Goal: Transaction & Acquisition: Purchase product/service

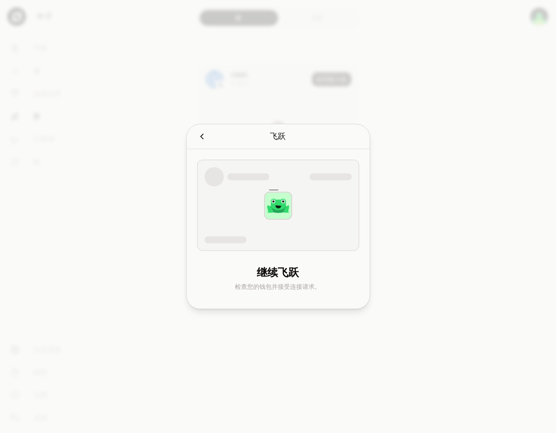
click at [496, 222] on div at bounding box center [278, 216] width 556 height 433
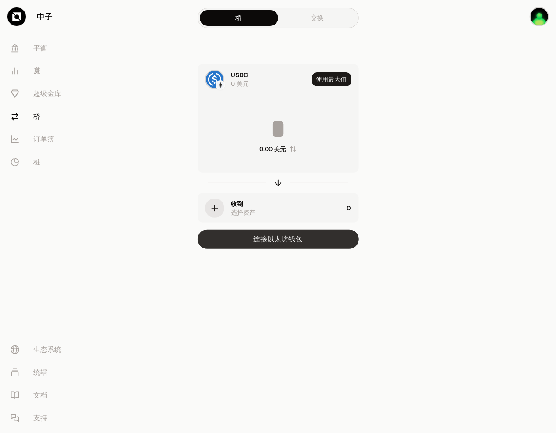
click at [320, 235] on button "连接以太坊钱包" at bounding box center [278, 239] width 161 height 19
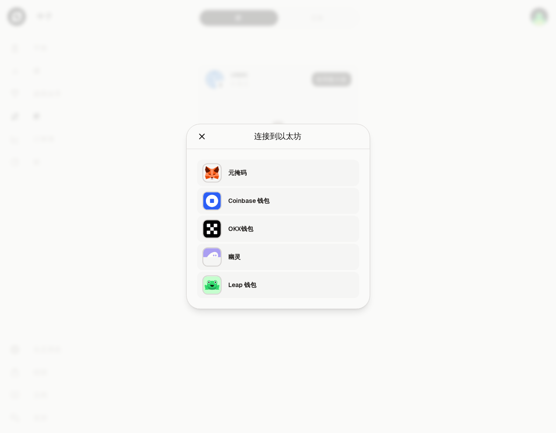
click at [303, 293] on div "Leap 钱包" at bounding box center [294, 285] width 131 height 20
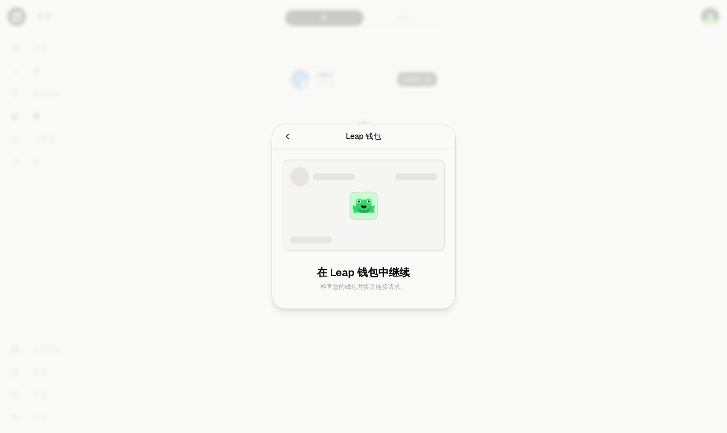
click at [555, 159] on div at bounding box center [363, 216] width 727 height 433
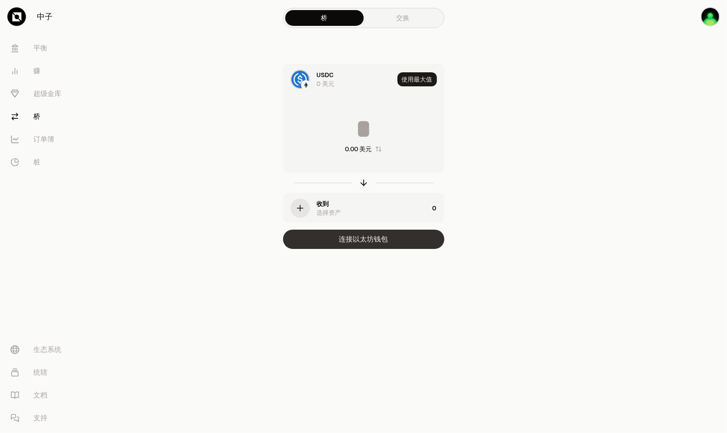
click at [423, 233] on button "连接以太坊钱包" at bounding box center [363, 239] width 161 height 19
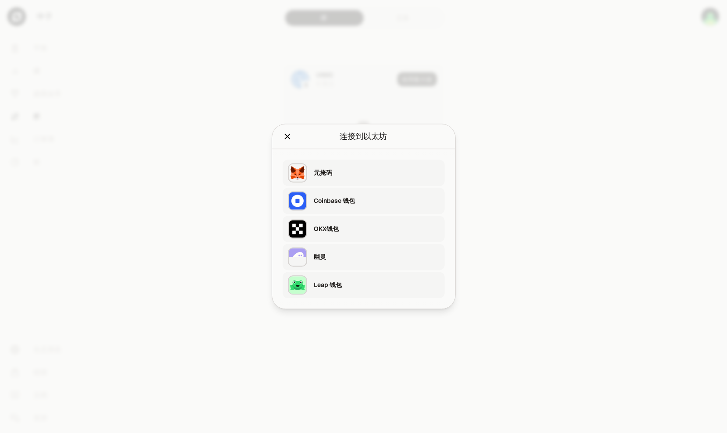
click at [355, 281] on div "Leap 钱包" at bounding box center [376, 285] width 125 height 9
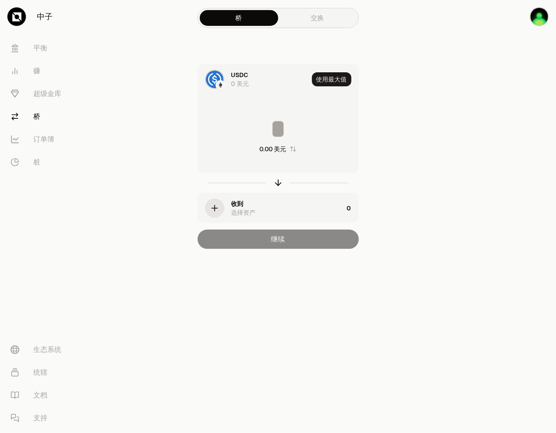
click at [222, 203] on div "button" at bounding box center [214, 207] width 19 height 19
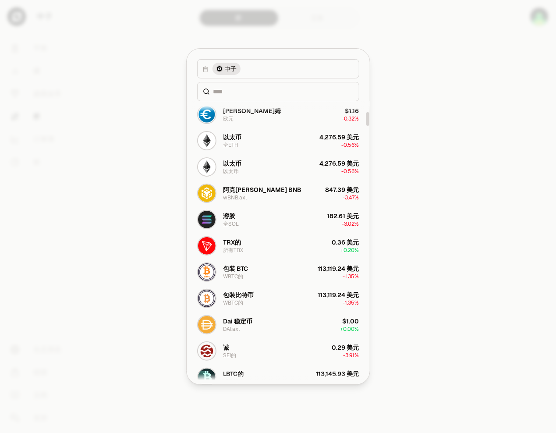
scroll to position [394, 0]
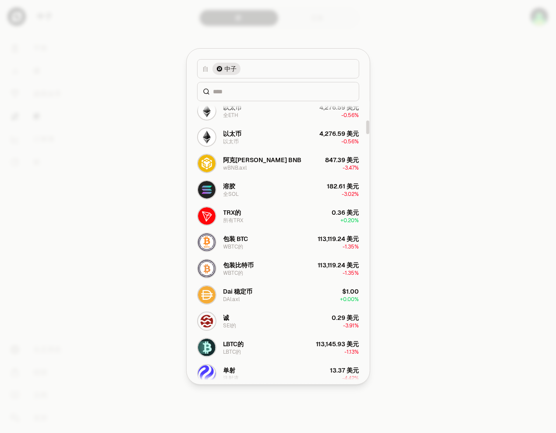
click at [440, 240] on div at bounding box center [278, 216] width 556 height 433
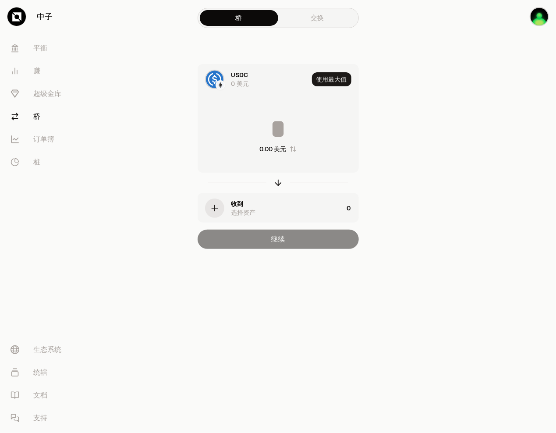
click at [219, 80] on div at bounding box center [220, 85] width 10 height 10
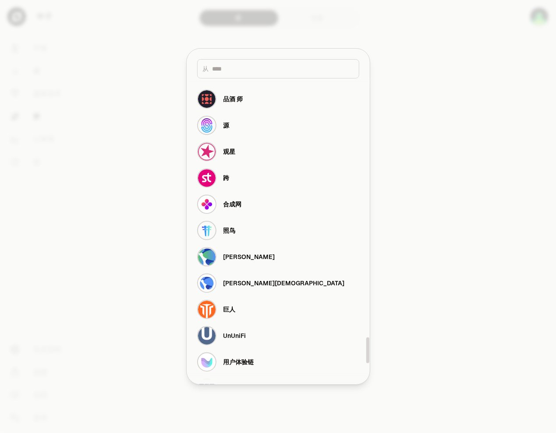
scroll to position [3184, 0]
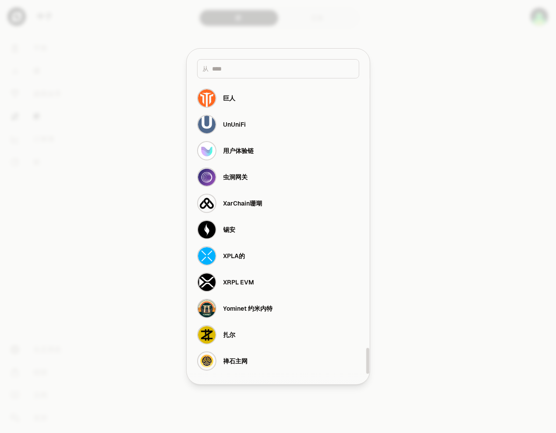
click at [437, 365] on div at bounding box center [278, 216] width 556 height 433
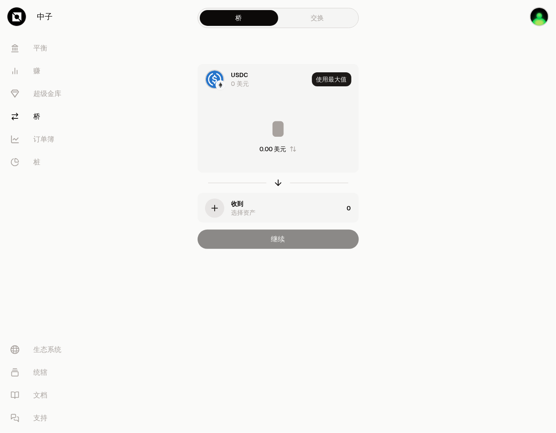
click at [217, 198] on div "button" at bounding box center [214, 207] width 19 height 19
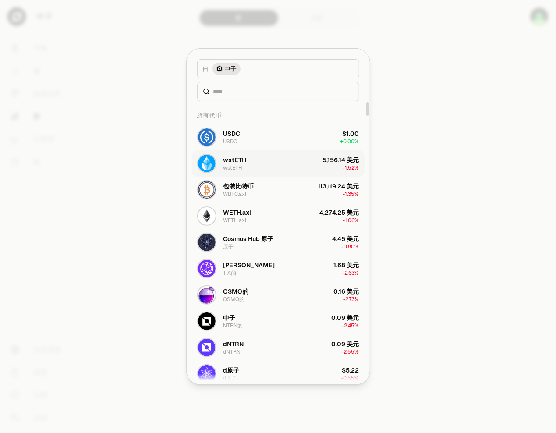
scroll to position [131, 0]
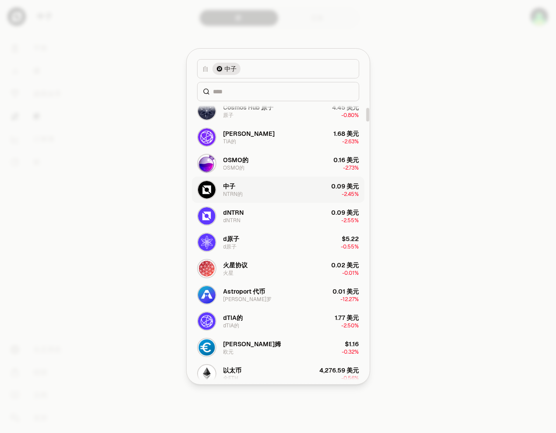
click at [309, 191] on button "中子 NTRN的 0.09 美元 -2.45%" at bounding box center [278, 190] width 173 height 26
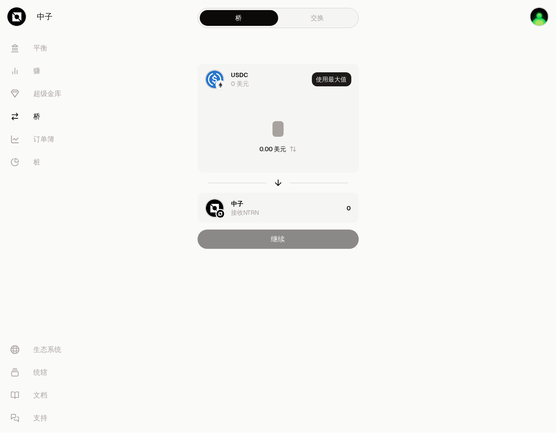
click at [303, 116] on input at bounding box center [278, 129] width 160 height 26
click at [304, 116] on input at bounding box center [278, 129] width 160 height 26
click at [303, 116] on input at bounding box center [278, 129] width 160 height 26
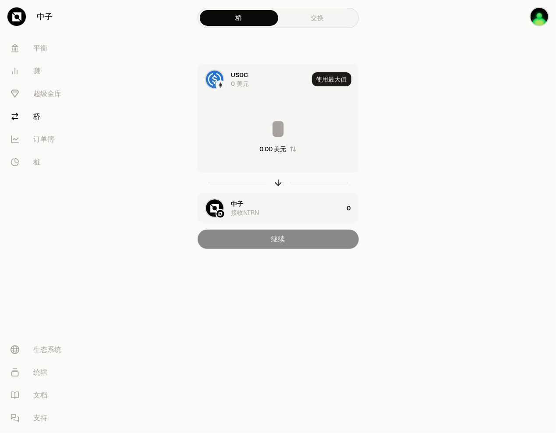
drag, startPoint x: 555, startPoint y: 222, endPoint x: 476, endPoint y: 97, distance: 147.3
click at [476, 97] on div at bounding box center [507, 142] width 98 height 284
click at [220, 79] on img at bounding box center [215, 80] width 18 height 18
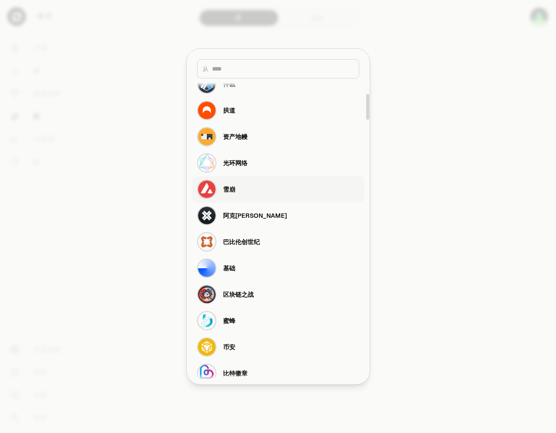
scroll to position [263, 0]
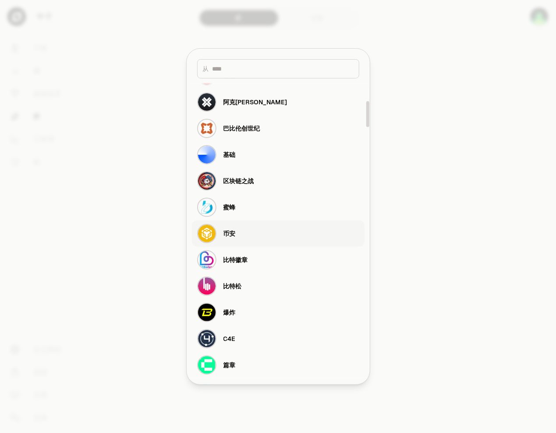
click at [290, 234] on button "币安" at bounding box center [278, 233] width 173 height 26
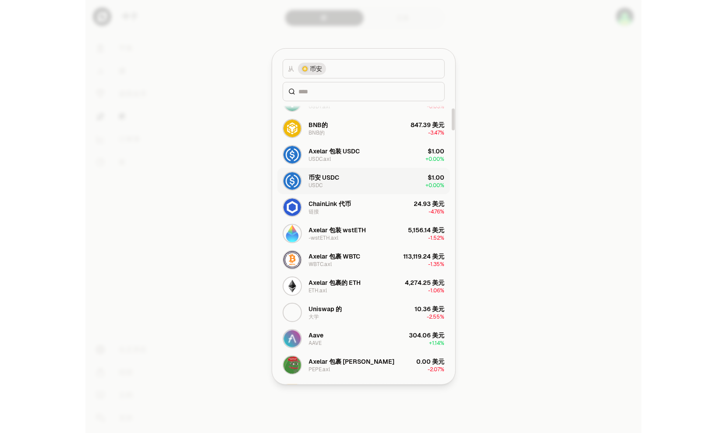
scroll to position [0, 0]
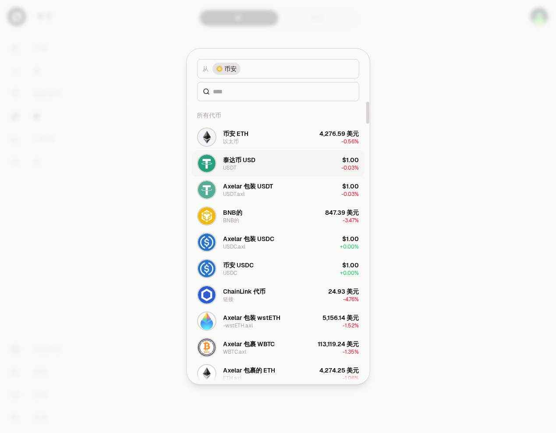
click at [343, 160] on div "$1.00 -0.03%" at bounding box center [351, 163] width 18 height 16
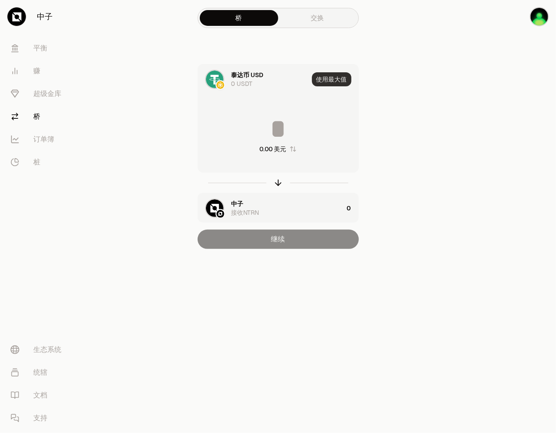
click at [343, 73] on button "使用最大值" at bounding box center [331, 79] width 39 height 14
type input "*"
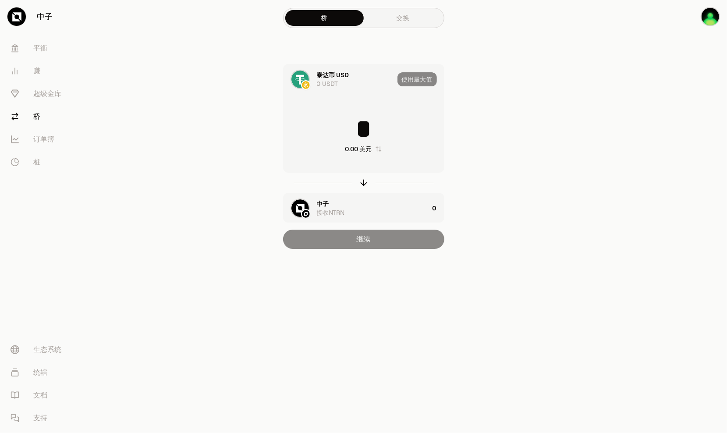
click at [555, 142] on main "桥 交换 泰达币 USD 0 USDT 使用最大值 * 0.00 美元 中子 接收NTRN 0 继续" at bounding box center [412, 142] width 629 height 284
click at [397, 213] on div "中子 接收NTRN" at bounding box center [373, 208] width 112 height 18
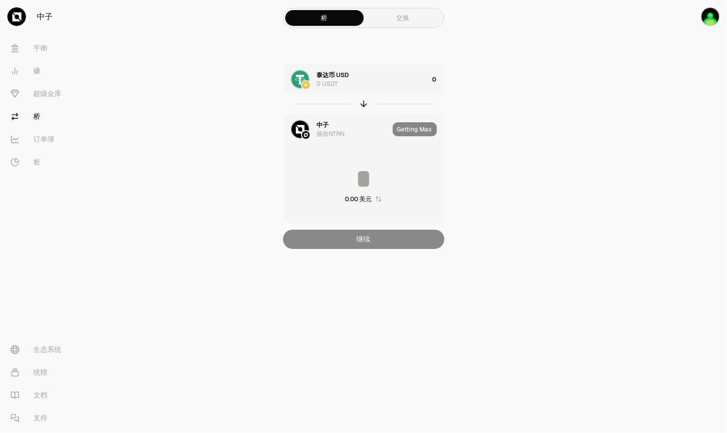
click at [372, 99] on div at bounding box center [363, 104] width 161 height 20
click at [375, 78] on div "泰达币 USD 0 USDT" at bounding box center [373, 80] width 112 height 18
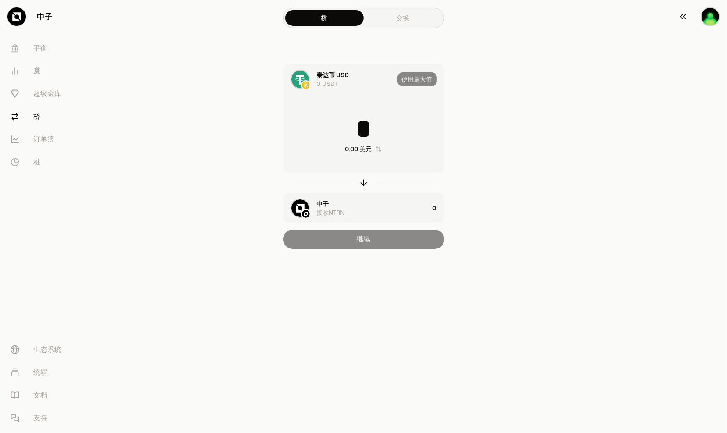
click at [555, 21] on img "button" at bounding box center [709, 16] width 19 height 19
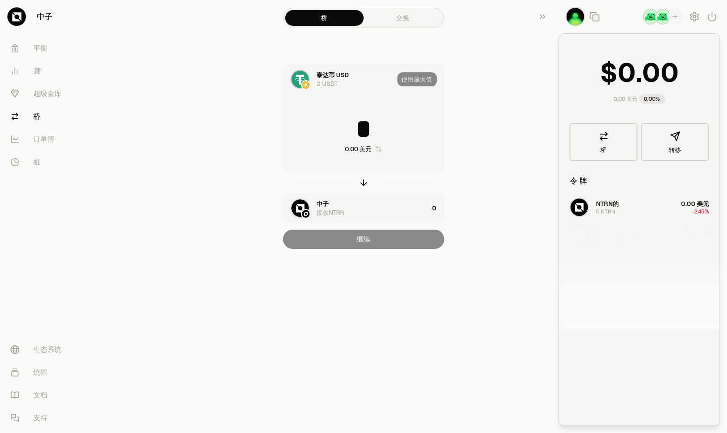
click at [555, 11] on img "button" at bounding box center [663, 17] width 16 height 16
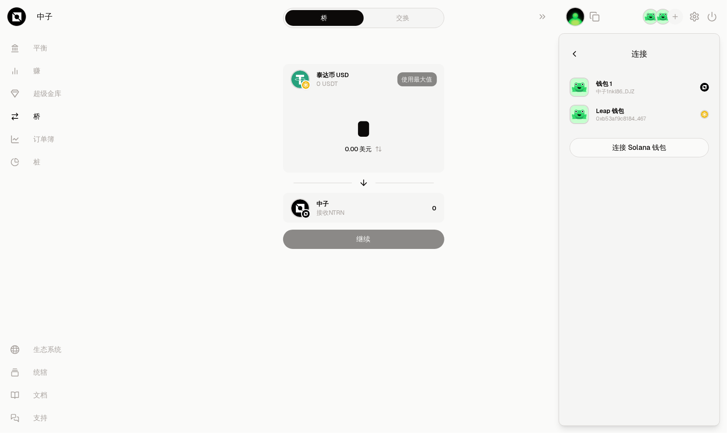
click at [555, 15] on img "button" at bounding box center [651, 17] width 16 height 16
click at [555, 18] on img "button" at bounding box center [663, 17] width 16 height 16
click at [555, 14] on img "button" at bounding box center [651, 17] width 16 height 16
click at [555, 145] on button "连接 Solana 钱包" at bounding box center [638, 147] width 139 height 19
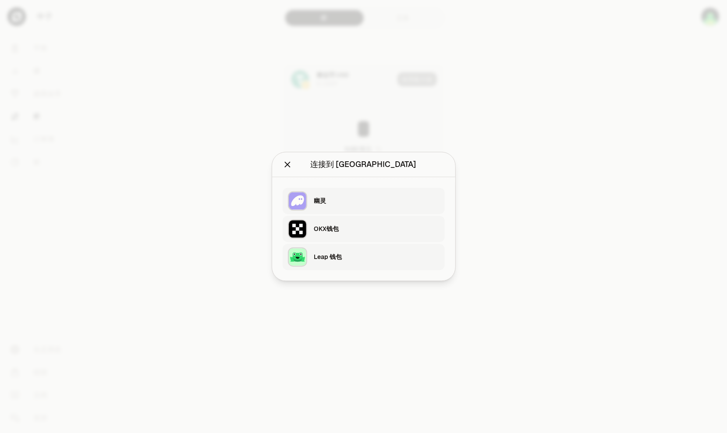
click at [391, 223] on div "OKX钱包" at bounding box center [376, 229] width 125 height 13
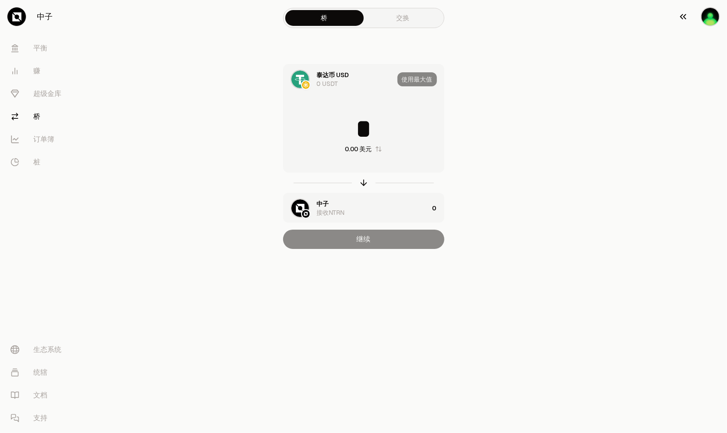
click at [555, 24] on img "button" at bounding box center [709, 16] width 19 height 19
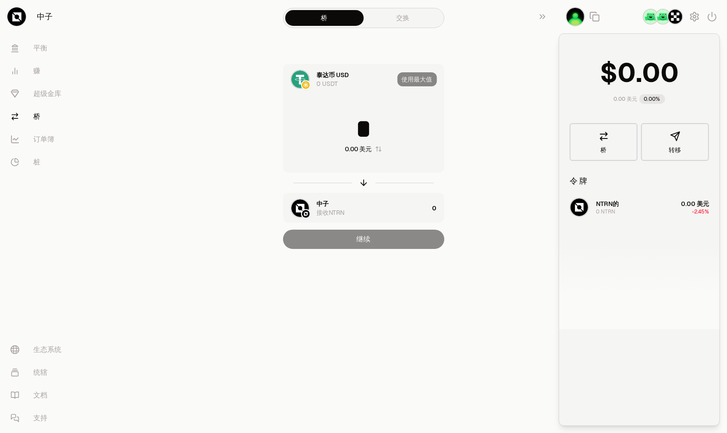
click at [555, 25] on div at bounding box center [642, 16] width 168 height 33
click at [555, 22] on div at bounding box center [642, 16] width 168 height 33
click at [555, 20] on img "button" at bounding box center [675, 17] width 16 height 16
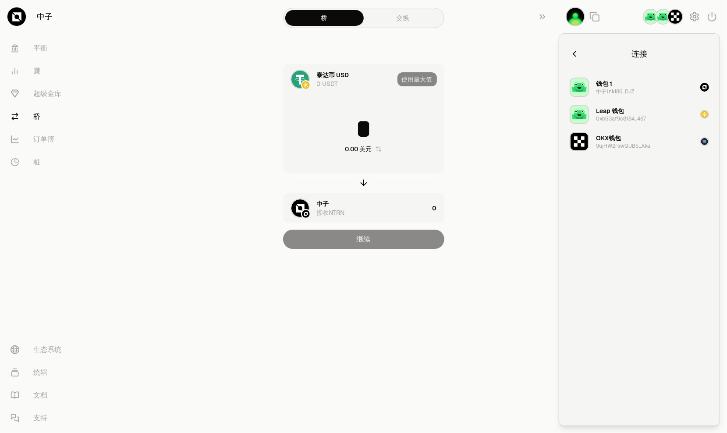
click at [555, 138] on div "OKX钱包" at bounding box center [608, 138] width 25 height 9
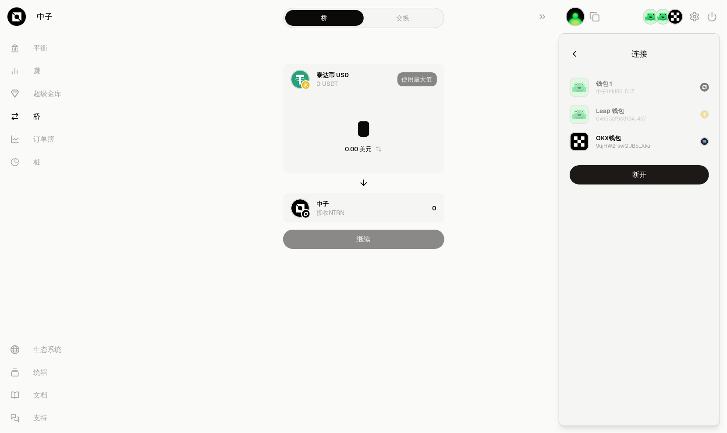
click at [473, 170] on div "泰达币 USD 0 USDT 使用最大值 * 0.00 美元 中子 接收NTRN 0 继续" at bounding box center [363, 156] width 294 height 185
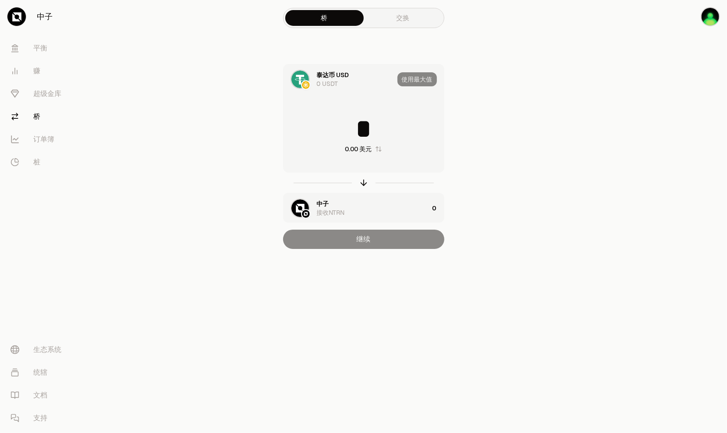
click at [297, 81] on img at bounding box center [300, 80] width 18 height 18
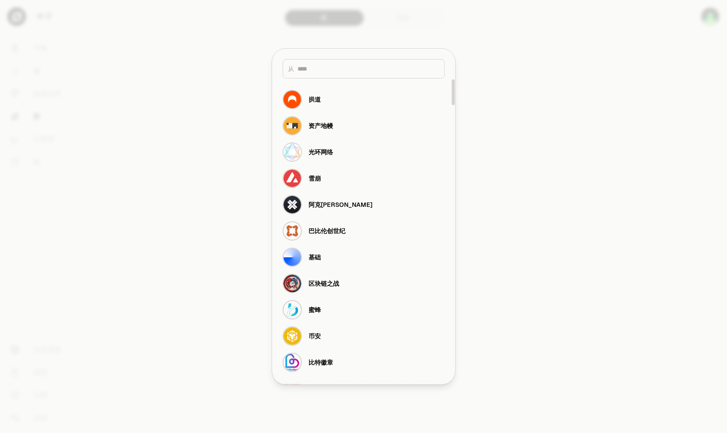
scroll to position [175, 0]
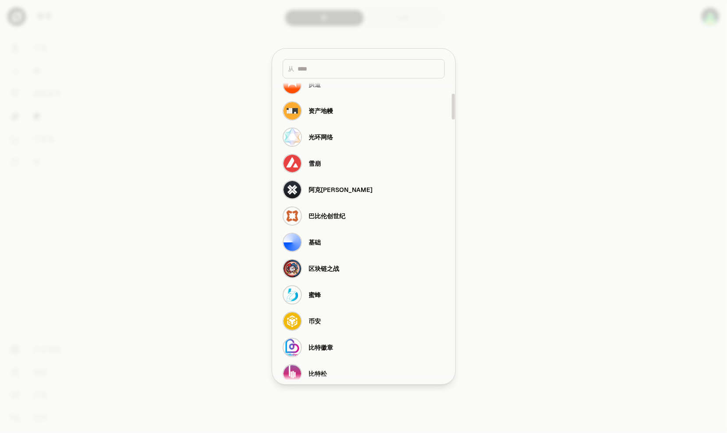
click at [523, 148] on div at bounding box center [363, 216] width 727 height 433
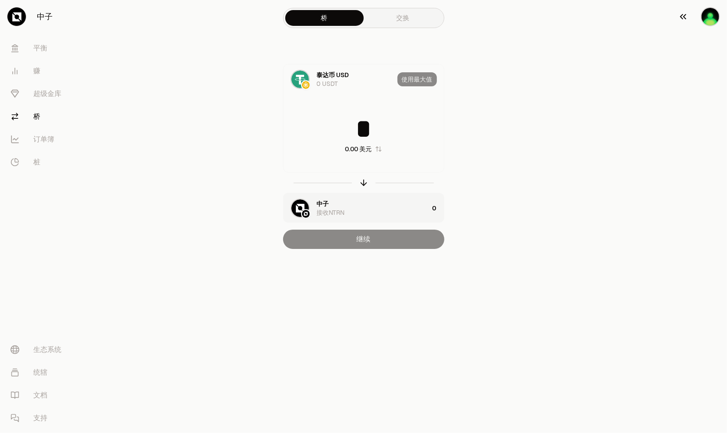
click at [555, 21] on img "button" at bounding box center [709, 16] width 19 height 19
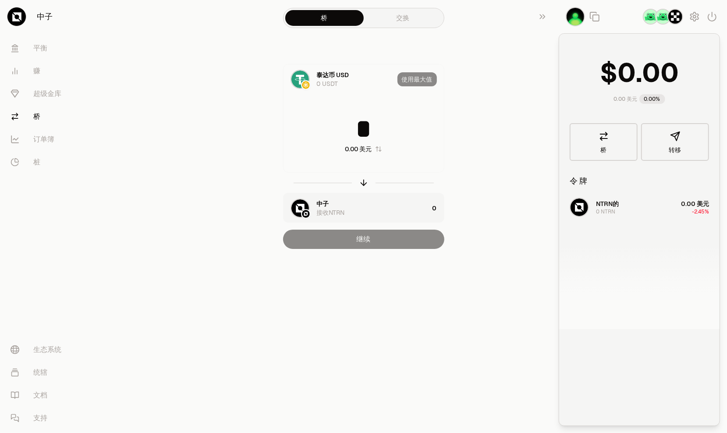
click at [555, 11] on img "button" at bounding box center [675, 17] width 16 height 16
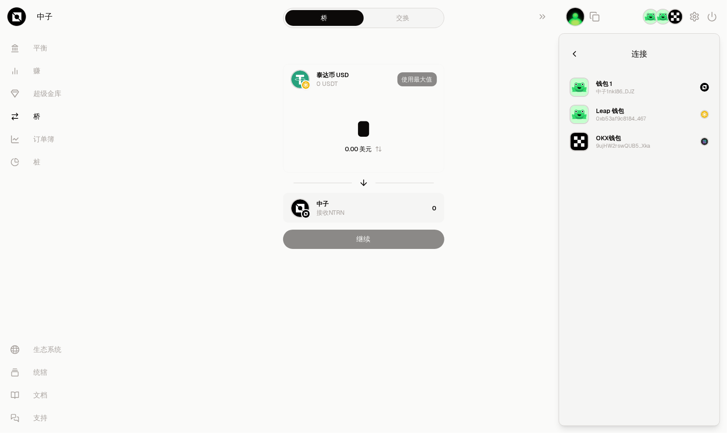
click at [555, 150] on div "OKX钱包 9ujHW2rswQUB5...Xka" at bounding box center [609, 141] width 81 height 19
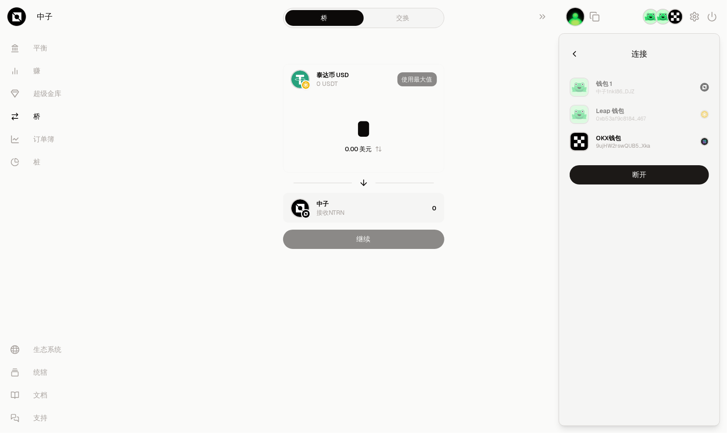
click at [555, 147] on div "9ujHW2rswQUB5...Xka" at bounding box center [623, 145] width 54 height 7
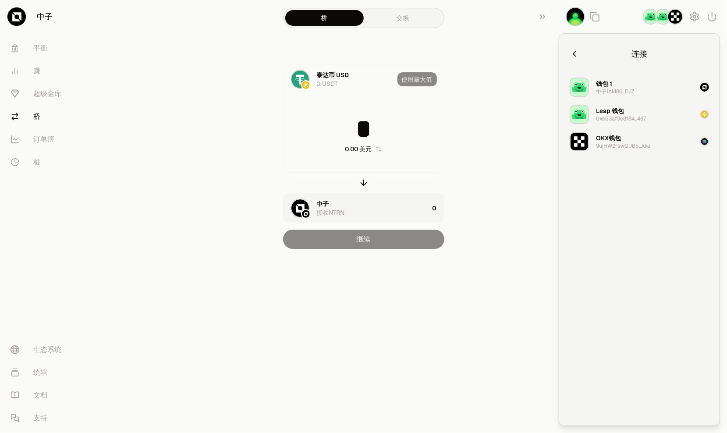
click at [555, 148] on div "9ujHW2rswQUB5...Xka" at bounding box center [623, 145] width 54 height 7
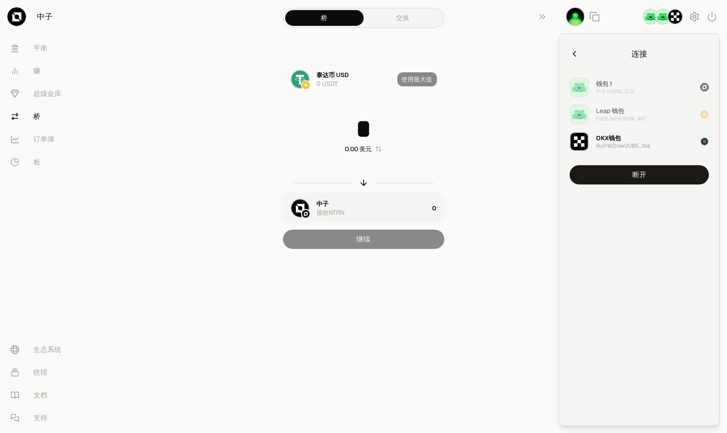
click at [555, 136] on button "OKX钱包 9ujHW2rswQUB5...Xka" at bounding box center [639, 141] width 150 height 26
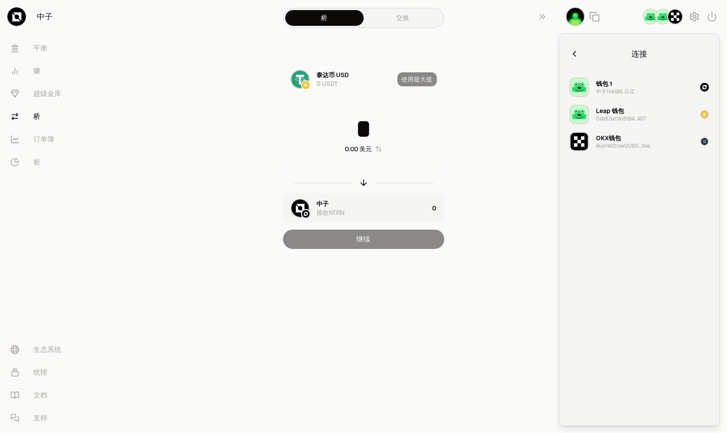
click at [555, 85] on button "钱包 1 中子1nkl86...DJZ" at bounding box center [639, 87] width 150 height 26
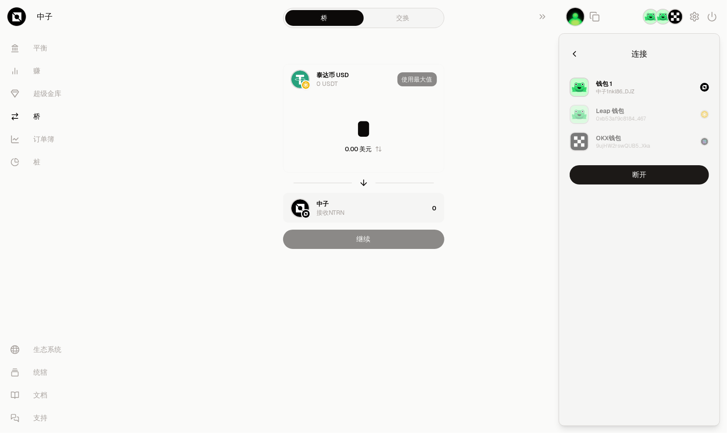
click at [555, 85] on button "钱包 1 中子1nkl86...DJZ" at bounding box center [639, 87] width 150 height 26
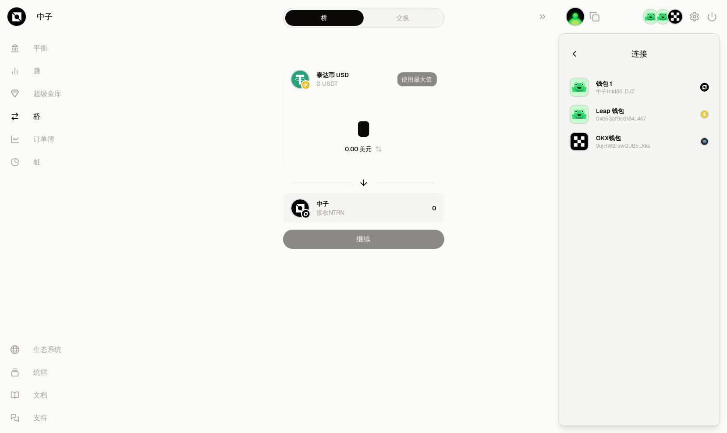
click at [555, 120] on button "Leap 钱包 0xb53af9c8184...467" at bounding box center [639, 114] width 150 height 26
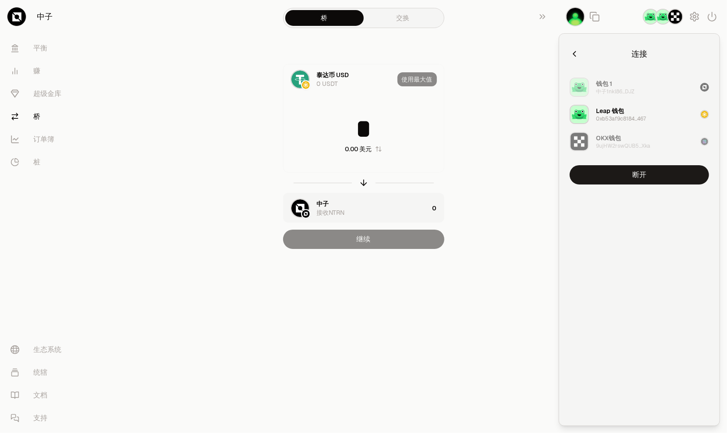
click at [555, 135] on button "OKX钱包 9ujHW2rswQUB5...Xka" at bounding box center [639, 141] width 150 height 26
click at [555, 220] on div "连接 钱包 1 中子1nkl86...DJZ Leap 钱包 0xb53af9c8184...467 OKX钱包 9ujHW2rswQUB5...Xka 断开" at bounding box center [638, 229] width 139 height 371
click at [555, 144] on div "9ujHW2rswQUB5...Xka" at bounding box center [623, 145] width 54 height 7
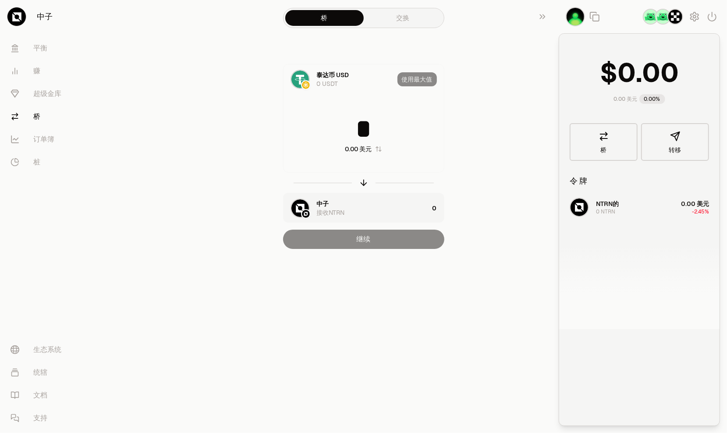
click at [484, 173] on div "泰达币 USD 0 USDT 使用最大值 * 0.00 美元 中子 接收NTRN 0 继续" at bounding box center [363, 156] width 294 height 185
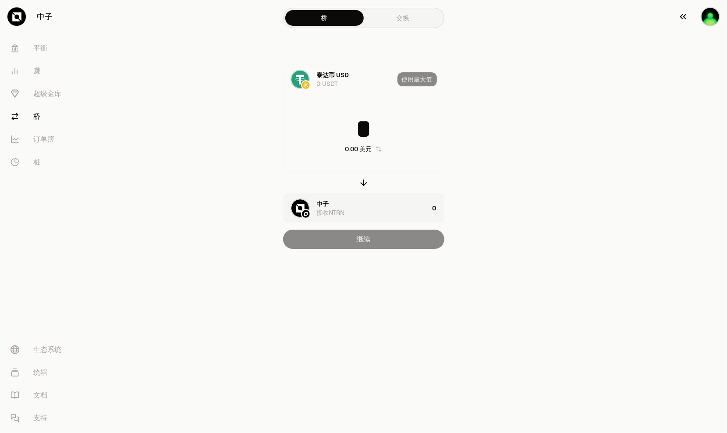
click at [555, 15] on img "button" at bounding box center [709, 16] width 19 height 19
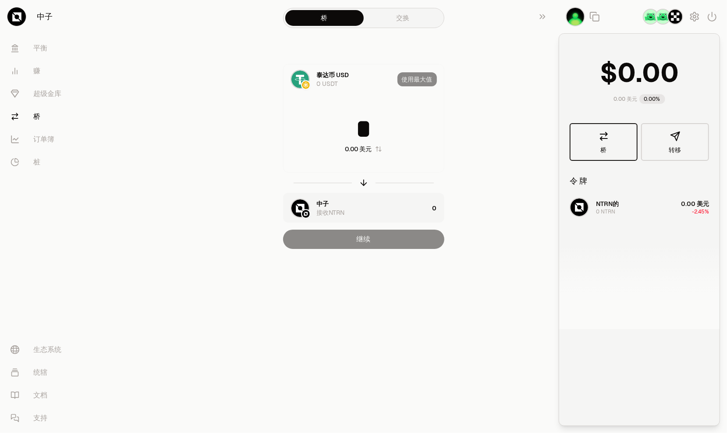
click at [555, 151] on link "桥" at bounding box center [603, 142] width 68 height 38
click at [472, 138] on div "泰达币 USD 0 USDT 使用最大值 * 0.00 美元 中子 接收NTRN 0 继续" at bounding box center [363, 156] width 294 height 185
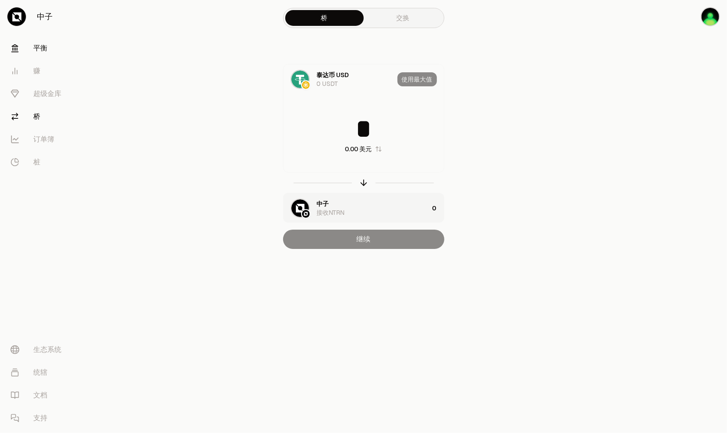
click at [33, 49] on font "平衡" at bounding box center [40, 48] width 14 height 11
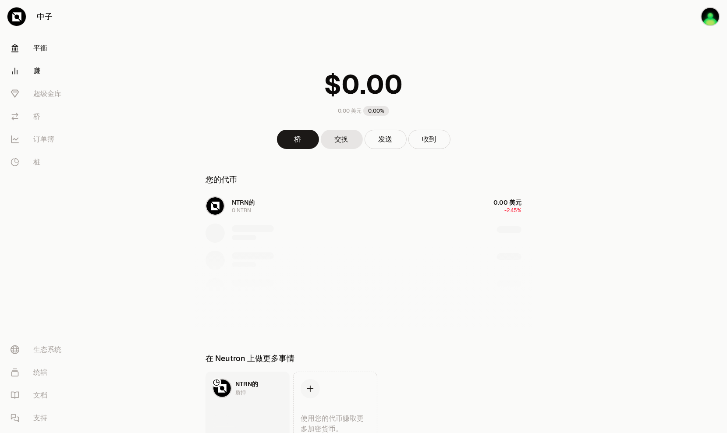
click at [28, 74] on link "赚" at bounding box center [49, 71] width 91 height 23
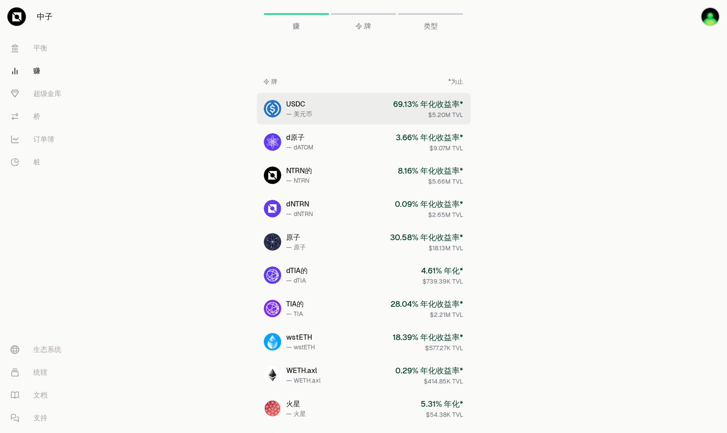
click at [373, 116] on link "USDC — 美元币 69.13% 年化收益率* $5.20M TVL" at bounding box center [364, 109] width 214 height 32
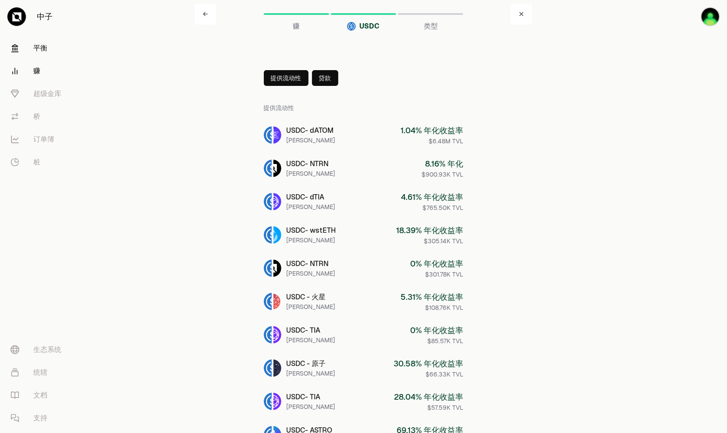
click at [46, 46] on font "平衡" at bounding box center [40, 48] width 14 height 11
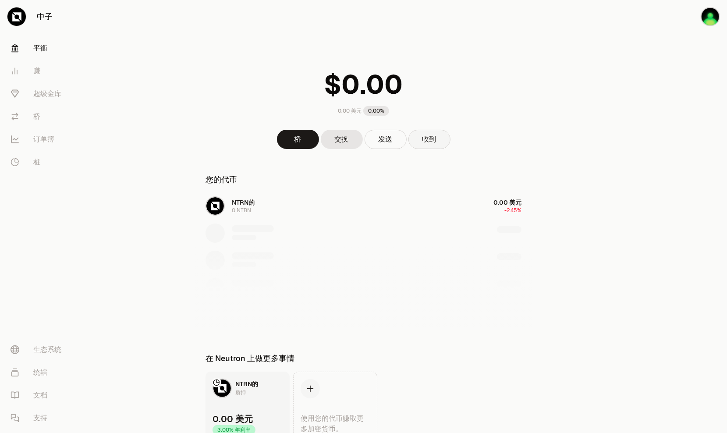
click at [434, 143] on button "收到" at bounding box center [429, 139] width 42 height 19
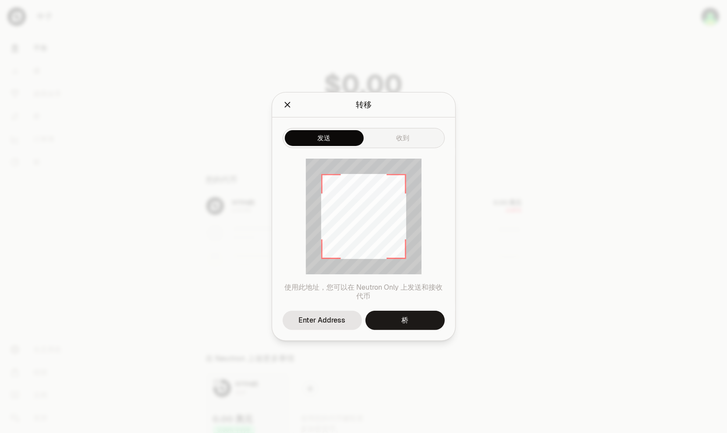
click at [322, 125] on div "发送 收到" at bounding box center [363, 132] width 183 height 31
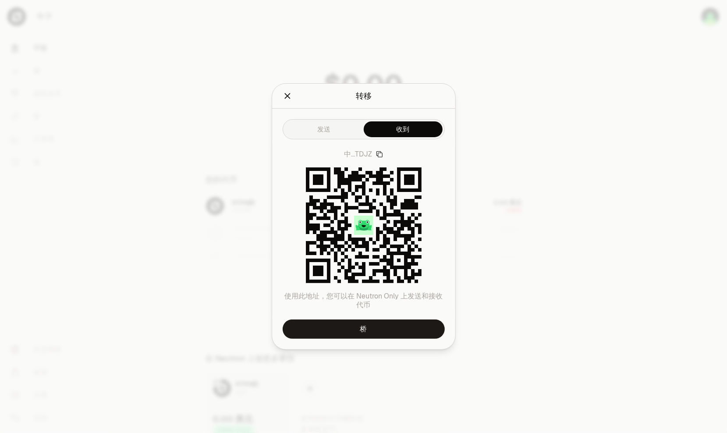
click at [395, 145] on div "发送 收到 中...TDJZ 使用此地址，您可以在 Neutron Only 上发送和接收代币 桥" at bounding box center [363, 229] width 183 height 240
click at [304, 82] on div at bounding box center [363, 216] width 727 height 433
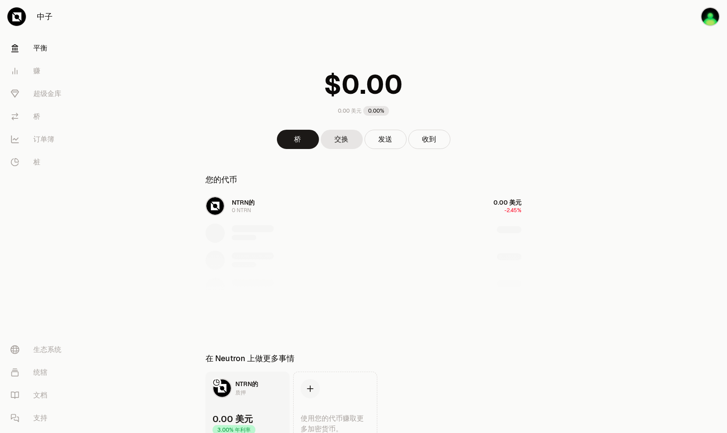
click at [325, 201] on div "NTRN的 0 NTRN 0.00 美元 -2.45%" at bounding box center [363, 260] width 337 height 135
click at [212, 206] on div "NTRN的 0 NTRN 0.00 美元 -2.45%" at bounding box center [363, 260] width 337 height 135
click at [245, 208] on div "NTRN的 0 NTRN 0.00 美元 -2.45%" at bounding box center [363, 260] width 337 height 135
click at [243, 208] on div "NTRN的 0 NTRN 0.00 美元 -2.45%" at bounding box center [363, 260] width 337 height 135
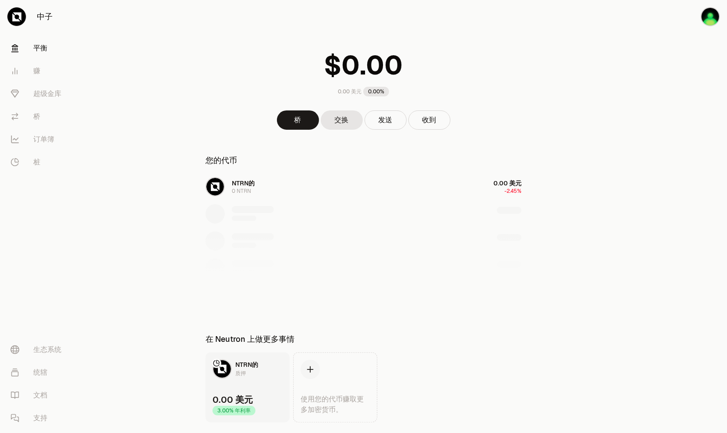
scroll to position [43, 0]
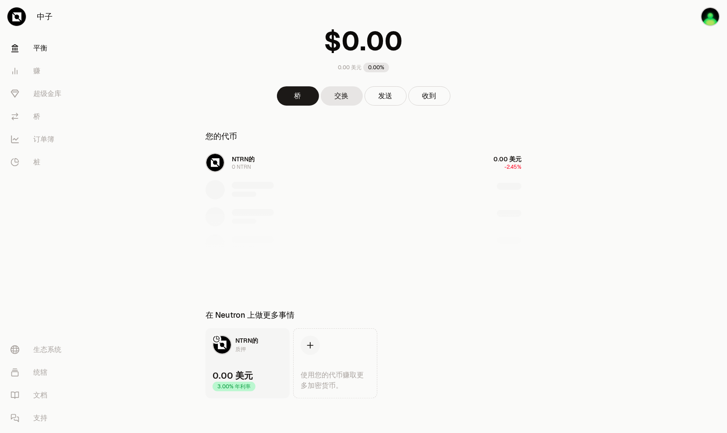
click at [258, 338] on span "NTRN的" at bounding box center [246, 340] width 23 height 8
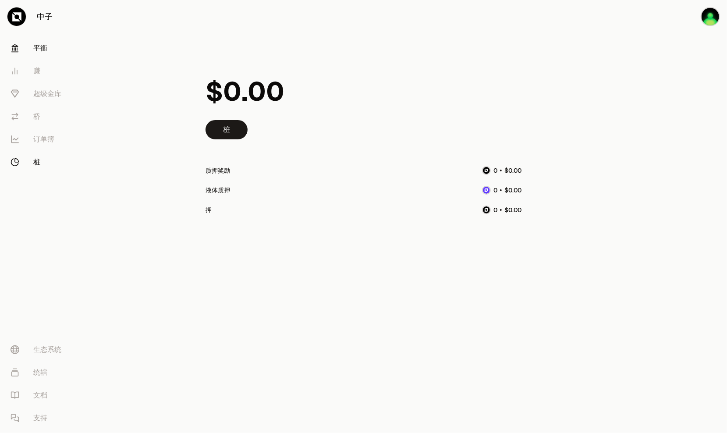
click at [35, 48] on font "平衡" at bounding box center [40, 48] width 14 height 11
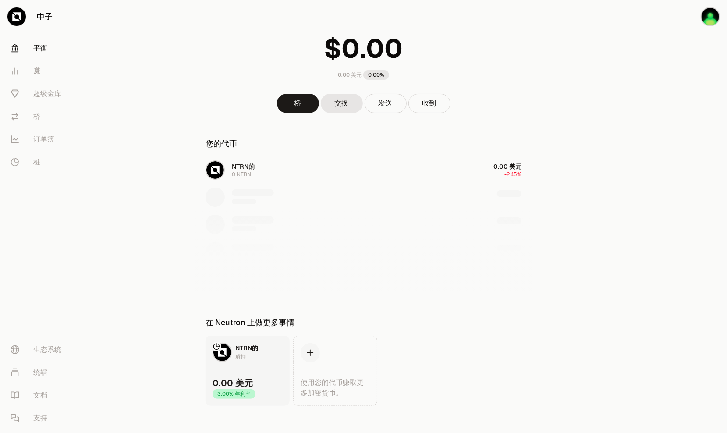
scroll to position [43, 0]
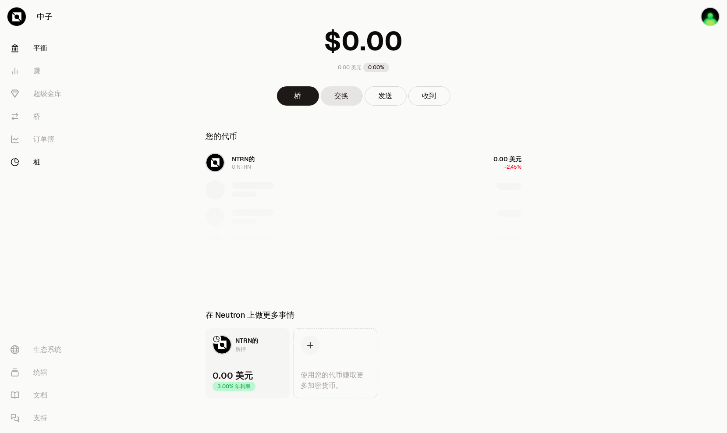
click at [42, 156] on link "桩" at bounding box center [49, 162] width 91 height 23
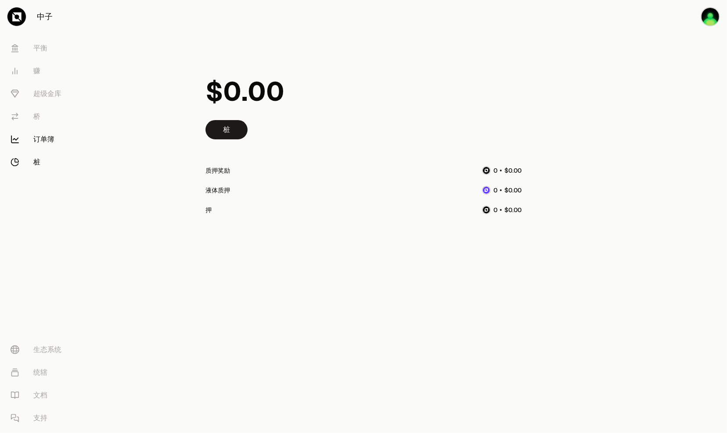
click at [53, 136] on font "订单簿" at bounding box center [43, 139] width 21 height 11
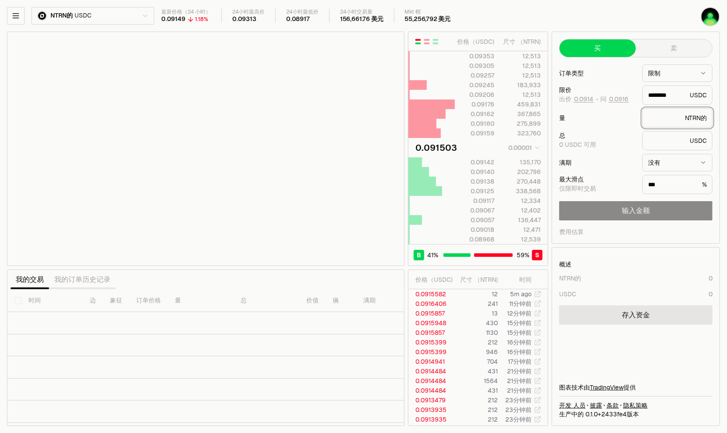
click at [555, 120] on input "text" at bounding box center [664, 117] width 33 height 9
type input "********"
click at [555, 320] on link "存入资金" at bounding box center [635, 314] width 153 height 19
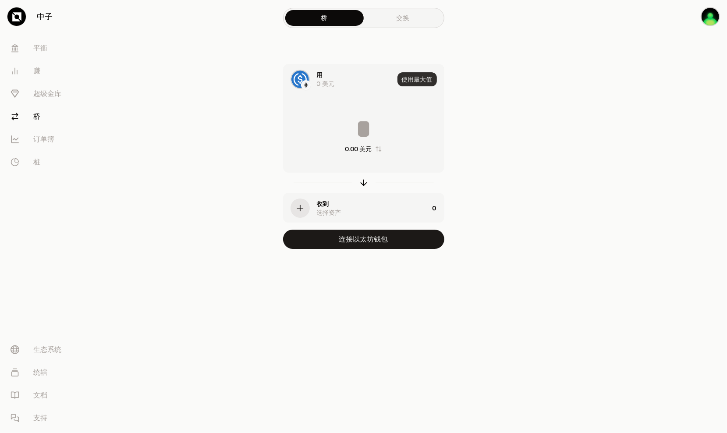
click at [412, 82] on button "使用最大值" at bounding box center [416, 79] width 39 height 14
type input "*"
click at [301, 75] on img at bounding box center [300, 80] width 18 height 18
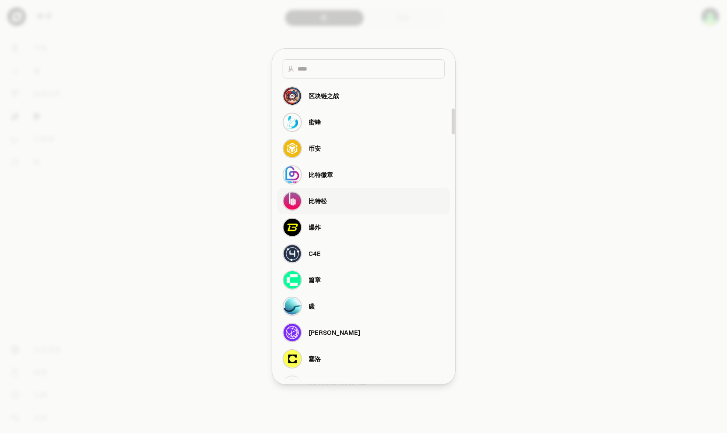
scroll to position [350, 0]
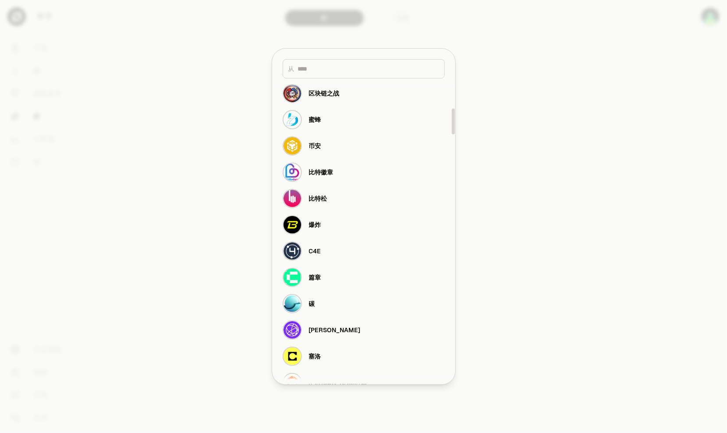
click at [345, 71] on input at bounding box center [368, 68] width 141 height 9
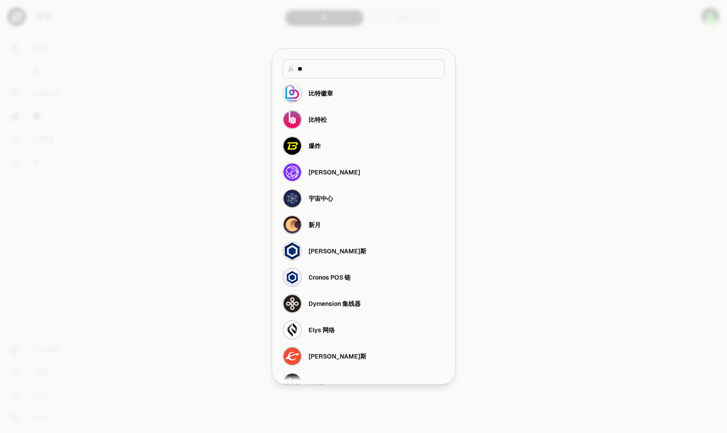
scroll to position [0, 0]
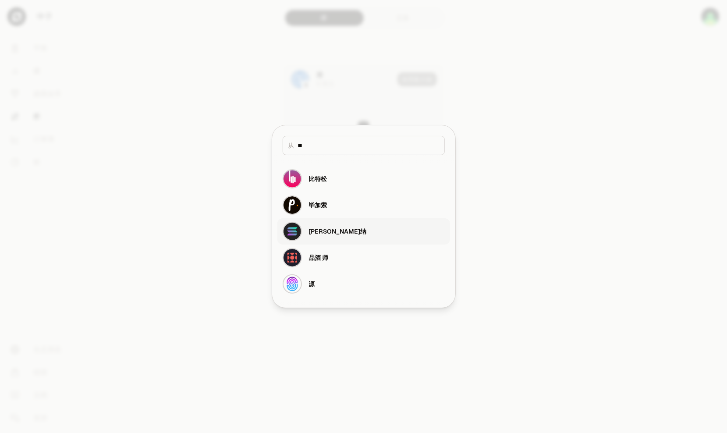
type input "**"
click at [330, 233] on button "[PERSON_NAME]纳" at bounding box center [363, 231] width 173 height 26
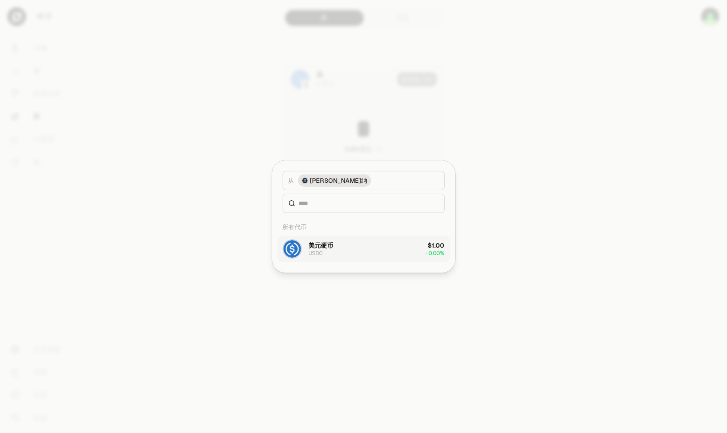
click at [364, 249] on button "美元硬币 USDC $1.00 + 0.00%" at bounding box center [363, 249] width 173 height 26
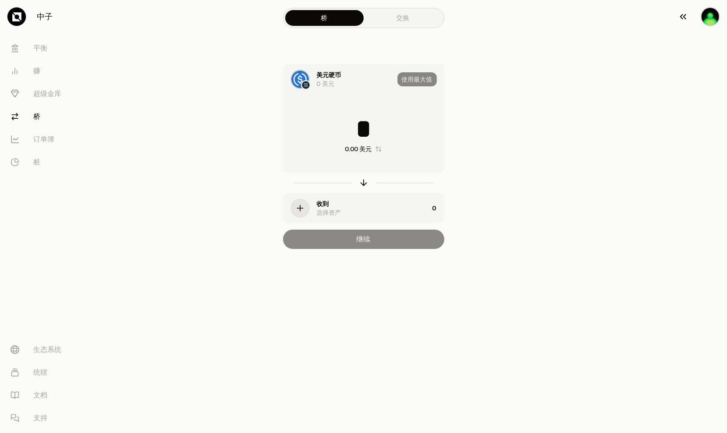
click at [555, 22] on img "button" at bounding box center [709, 16] width 19 height 19
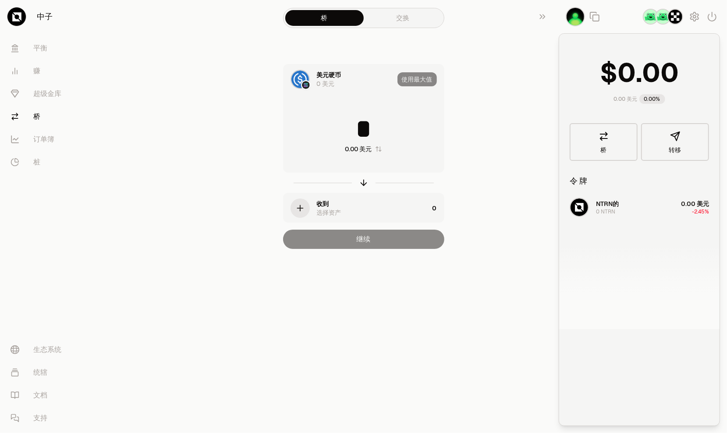
click at [555, 21] on img "button" at bounding box center [675, 17] width 16 height 16
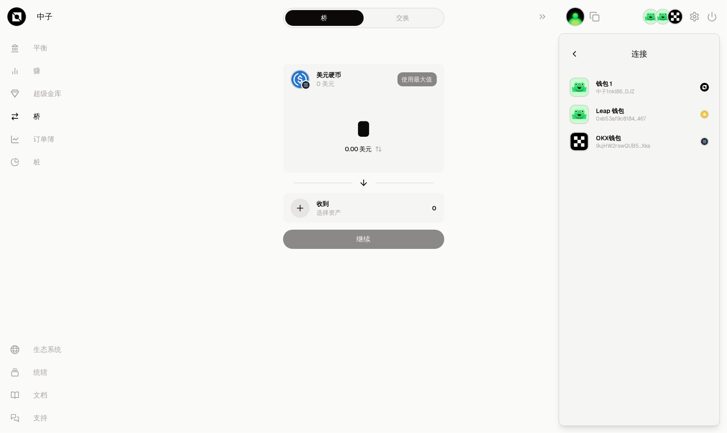
click at [555, 141] on div "OKX钱包 9ujHW2rswQUB5...Xka" at bounding box center [623, 142] width 54 height 16
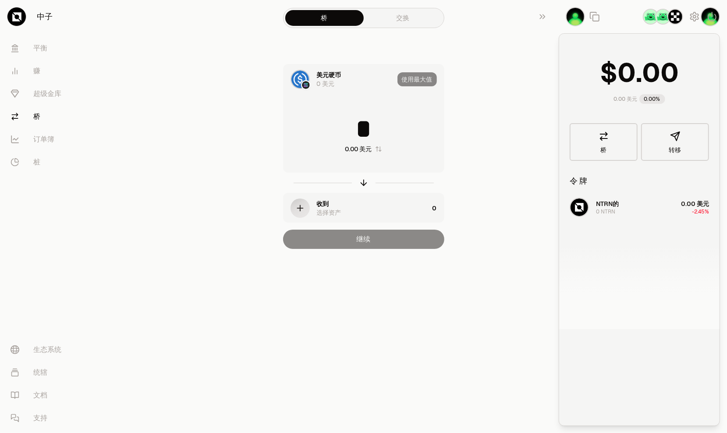
click at [521, 162] on section "桥 交换 美元硬币 0 美元 使用最大值 * 0.00 美元 收到 选择资产 0 继续" at bounding box center [363, 142] width 337 height 284
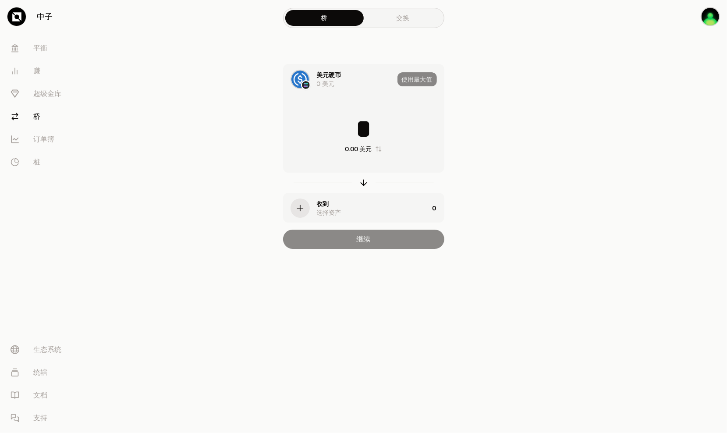
click at [375, 210] on div "收到 选择资产" at bounding box center [373, 208] width 112 height 18
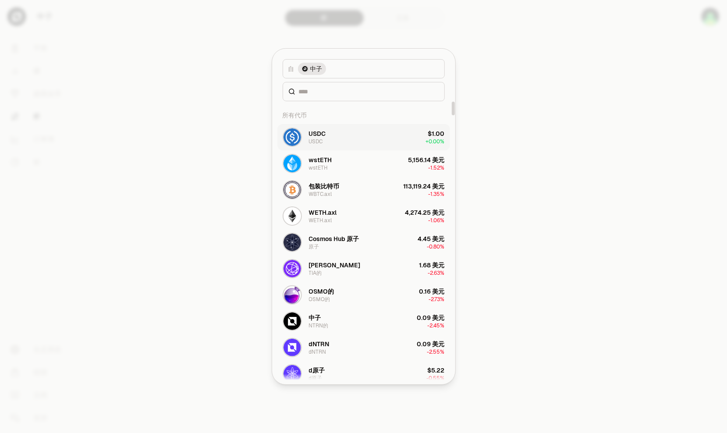
click at [407, 136] on button "USDC USDC $1.00 + 0.00%" at bounding box center [363, 137] width 173 height 26
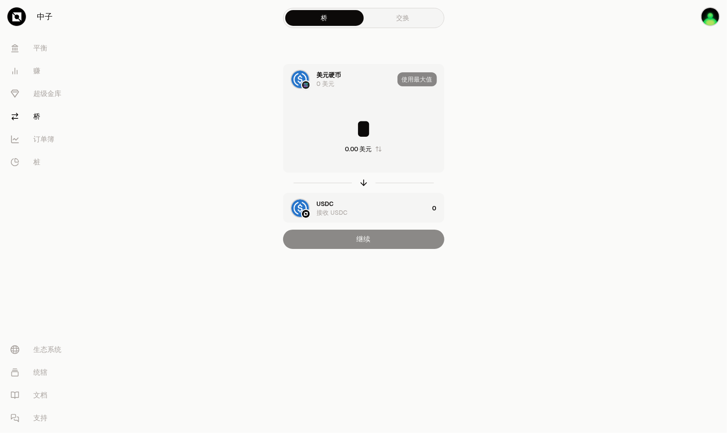
click at [366, 115] on div "* 0.00 美元" at bounding box center [363, 134] width 160 height 77
click at [372, 134] on input "*" at bounding box center [363, 129] width 160 height 26
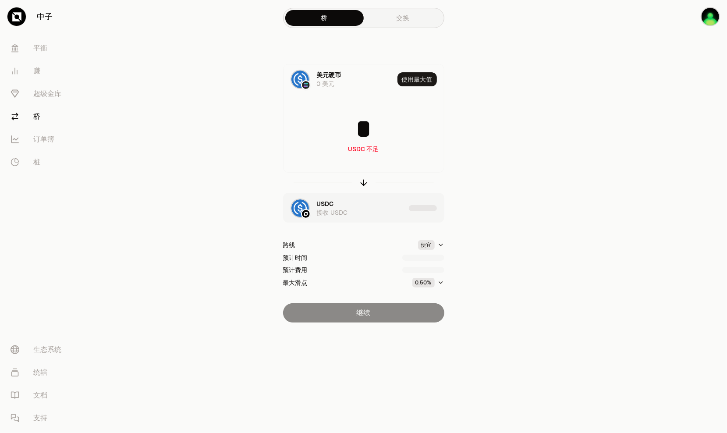
type input "*"
click at [372, 311] on div "继续" at bounding box center [363, 312] width 161 height 19
click at [422, 294] on div "路线 便宜 预计时间 3 minutes 预计费用 最大滑点 0.50%" at bounding box center [363, 263] width 161 height 65
click at [435, 288] on div "路线 便宜 预计时间 3分钟 预计费用 最大滑点 0.50%" at bounding box center [363, 263] width 161 height 65
click at [435, 282] on button "0.50%" at bounding box center [428, 283] width 32 height 10
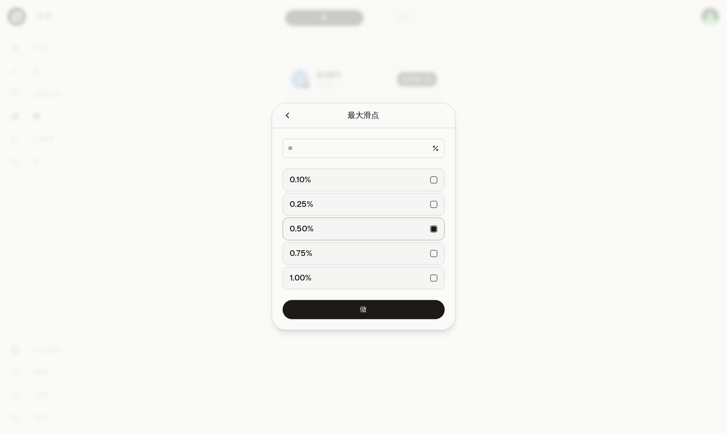
click at [435, 181] on div "0.10%" at bounding box center [363, 179] width 147 height 19
click at [414, 303] on button "做" at bounding box center [364, 309] width 162 height 19
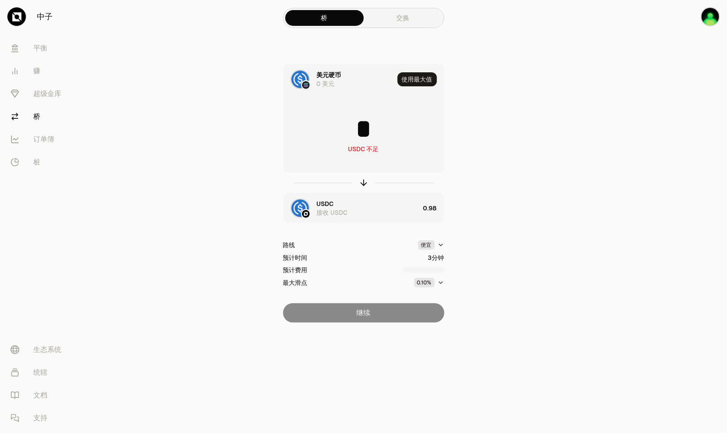
click at [376, 135] on input "*" at bounding box center [363, 129] width 160 height 26
click at [555, 10] on button "button" at bounding box center [699, 16] width 56 height 33
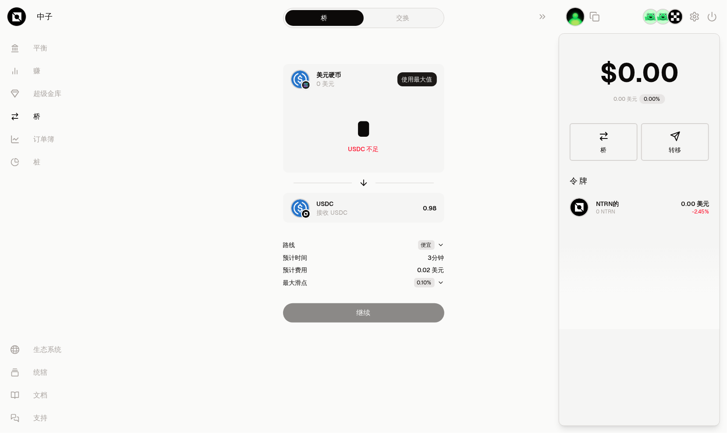
click at [555, 15] on img "button" at bounding box center [675, 17] width 16 height 16
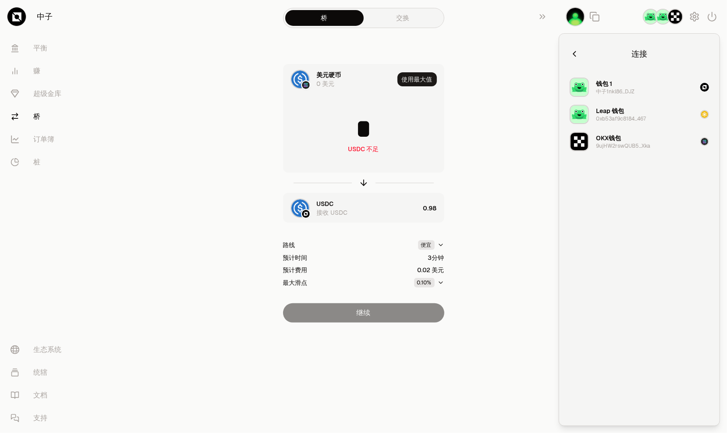
click at [400, 25] on div "桥 交换" at bounding box center [363, 18] width 161 height 20
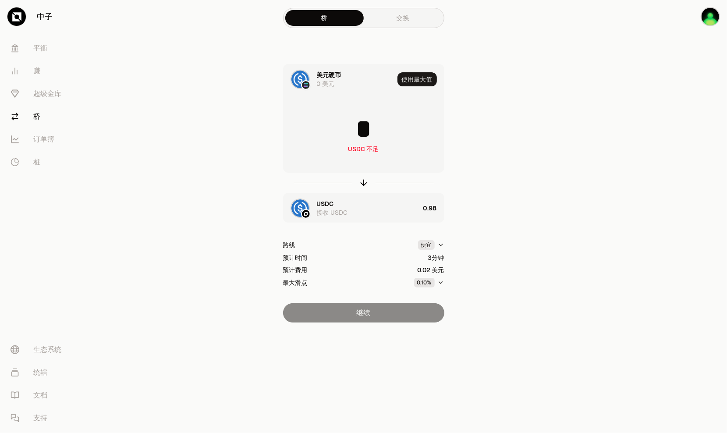
click at [411, 18] on link "交换" at bounding box center [403, 18] width 78 height 16
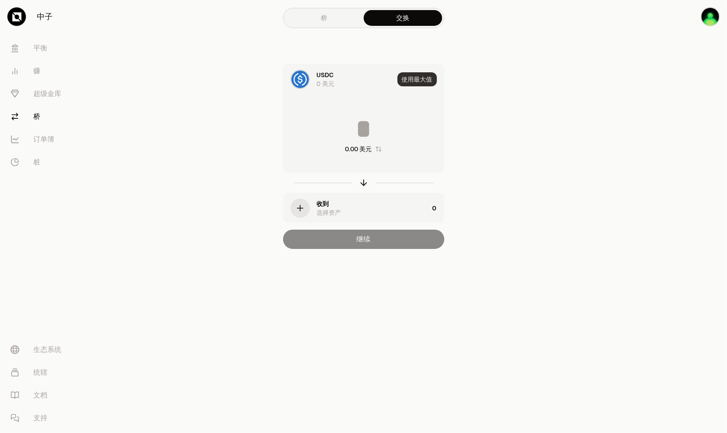
click at [428, 73] on button "使用最大值" at bounding box center [416, 79] width 39 height 14
click at [424, 73] on div "使用最大值" at bounding box center [420, 79] width 46 height 30
click at [403, 126] on input "*" at bounding box center [363, 129] width 160 height 26
type input "*"
click at [308, 206] on div "button" at bounding box center [299, 207] width 19 height 19
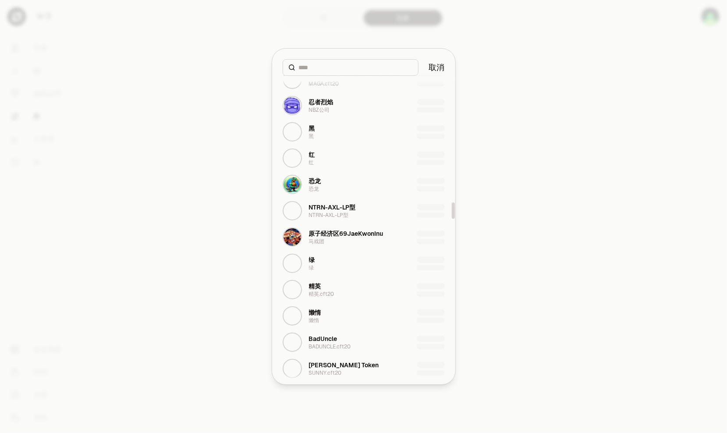
scroll to position [2540, 0]
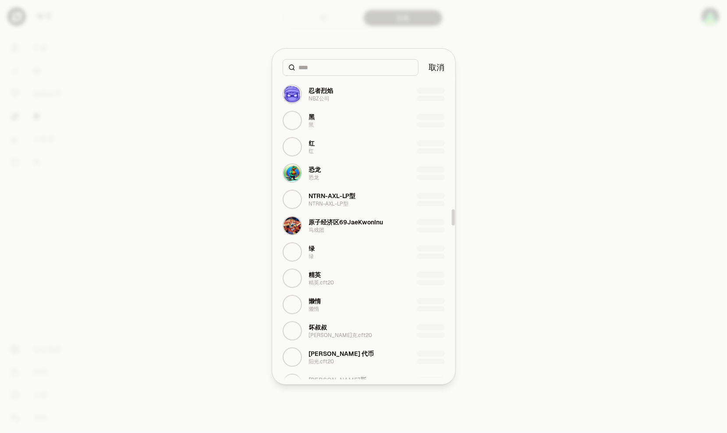
click at [492, 275] on div at bounding box center [363, 216] width 727 height 433
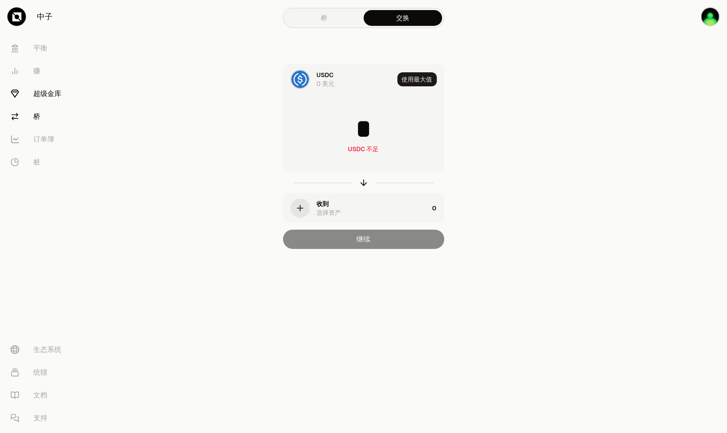
click at [60, 89] on font "超级金库" at bounding box center [47, 93] width 28 height 11
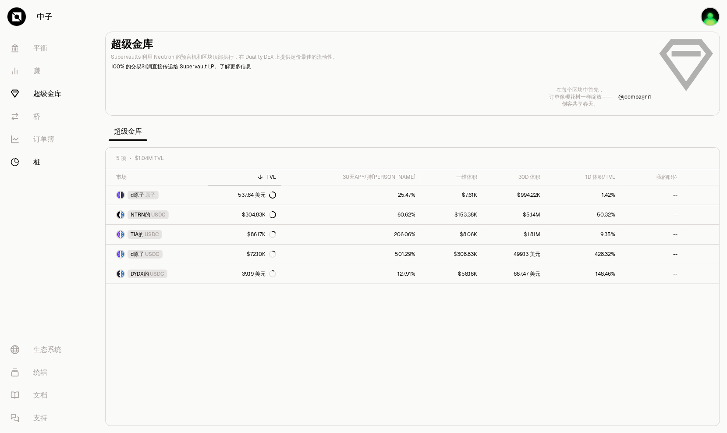
click at [28, 165] on link "桩" at bounding box center [49, 162] width 91 height 23
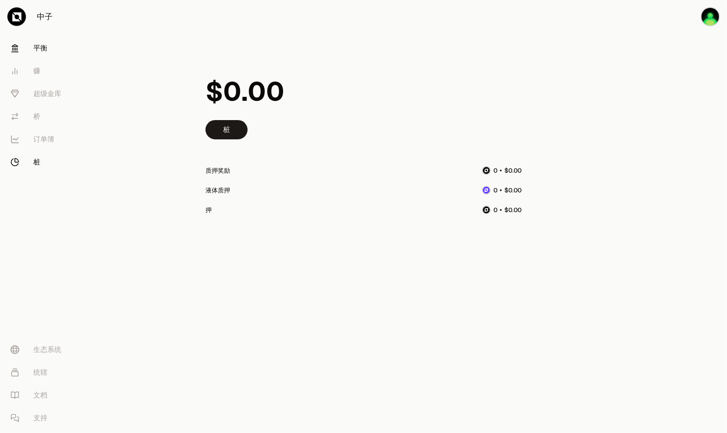
click at [47, 50] on link "平衡" at bounding box center [49, 48] width 91 height 23
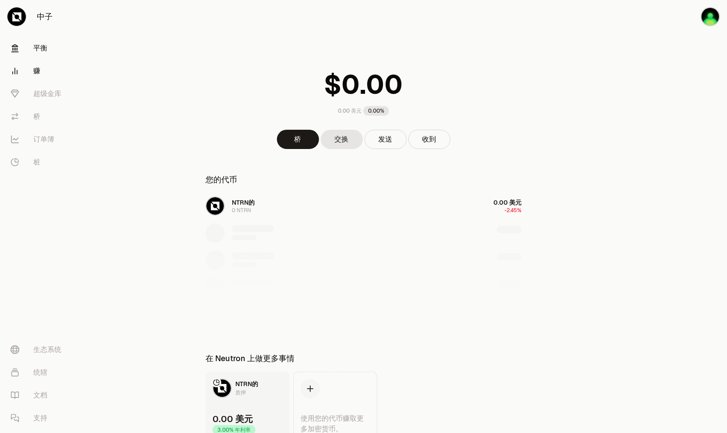
click at [28, 74] on link "赚" at bounding box center [49, 71] width 91 height 23
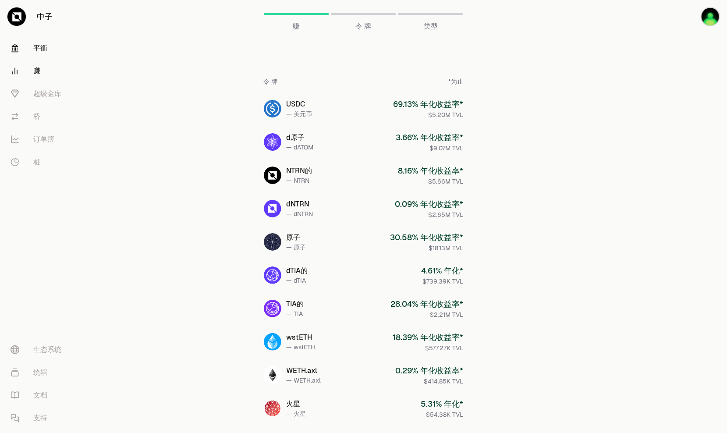
click at [36, 50] on font "平衡" at bounding box center [40, 48] width 14 height 11
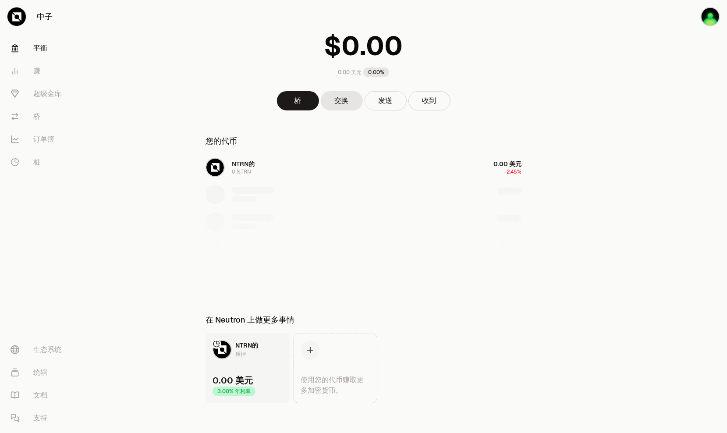
scroll to position [43, 0]
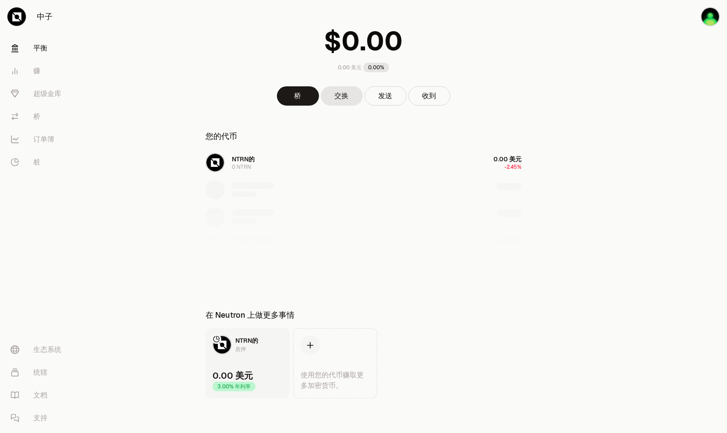
click at [260, 346] on link "NTRN的 质押 0.00 美元 3.00% 年利率" at bounding box center [247, 363] width 84 height 70
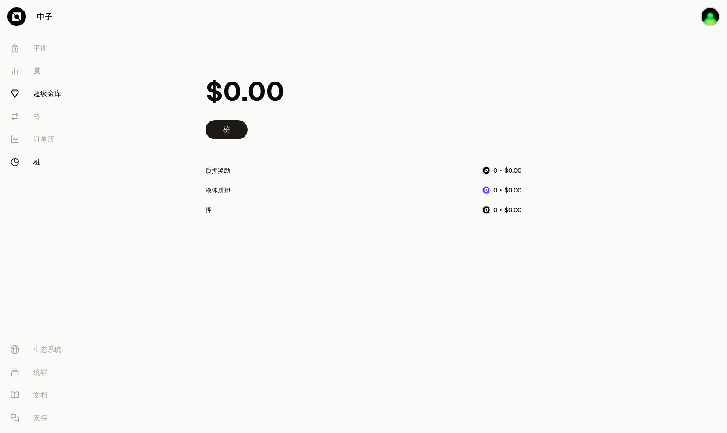
click at [54, 98] on font "超级金库" at bounding box center [47, 93] width 28 height 11
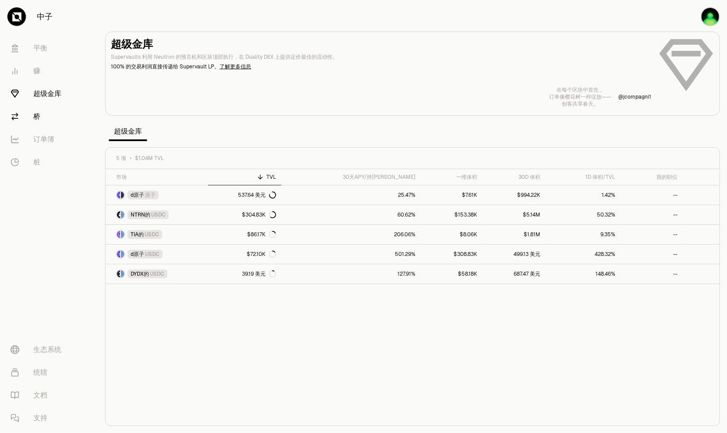
click at [42, 122] on link "桥" at bounding box center [49, 116] width 91 height 23
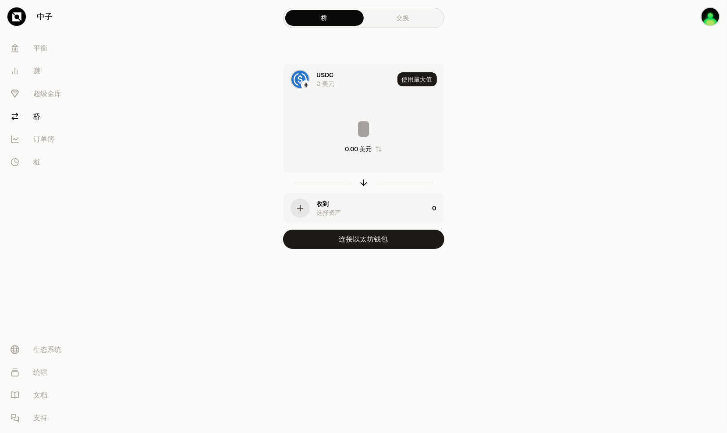
click at [401, 17] on link "交换" at bounding box center [403, 18] width 78 height 16
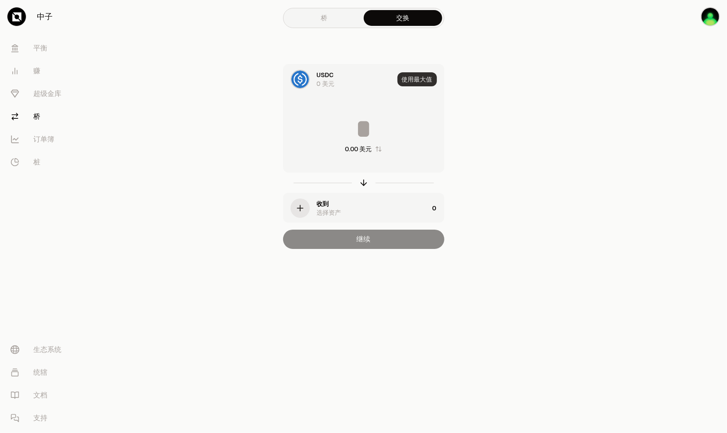
click at [427, 81] on button "使用最大值" at bounding box center [416, 79] width 39 height 14
click at [431, 83] on div "使用最大值" at bounding box center [420, 79] width 46 height 30
click at [367, 142] on div "* 0.00 美元" at bounding box center [363, 134] width 160 height 77
click at [385, 132] on input "*" at bounding box center [363, 129] width 160 height 26
type input "*"
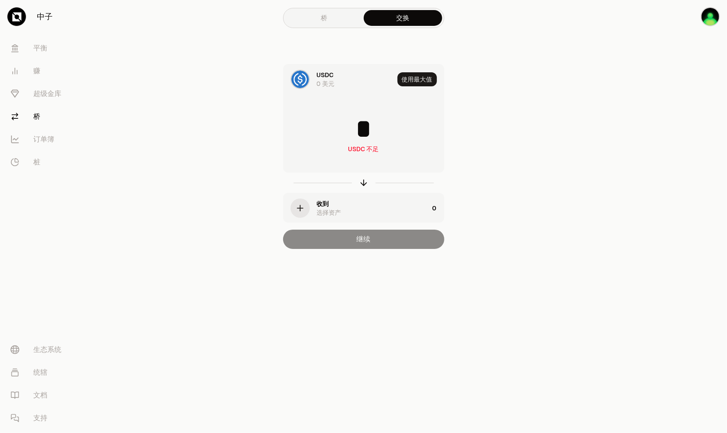
click at [349, 219] on div "收到 选择资产" at bounding box center [355, 208] width 145 height 30
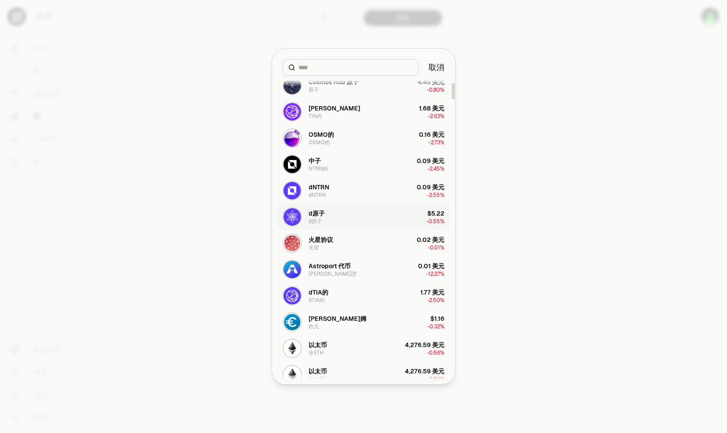
scroll to position [88, 0]
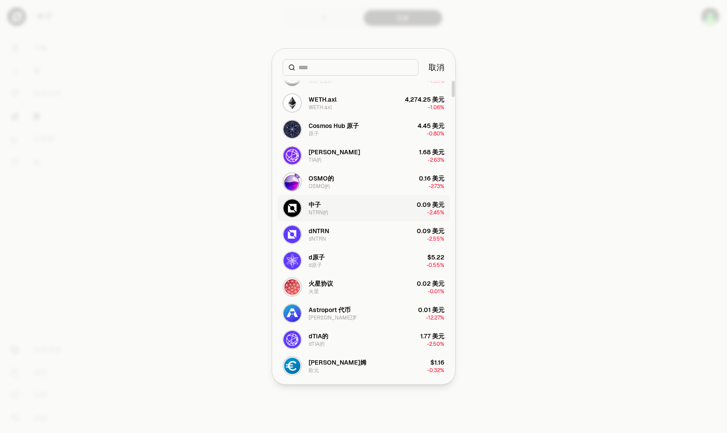
click at [381, 210] on button "中子 NTRN的 0.09 美元 -2.45%" at bounding box center [363, 208] width 173 height 26
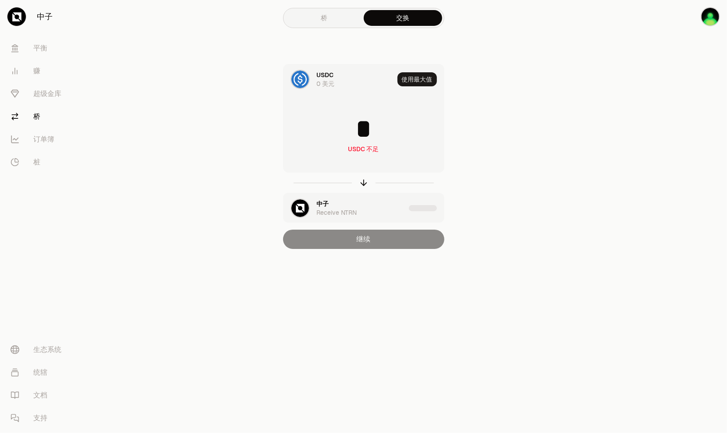
click at [403, 117] on input "*" at bounding box center [363, 129] width 160 height 26
click at [307, 79] on img at bounding box center [300, 80] width 18 height 18
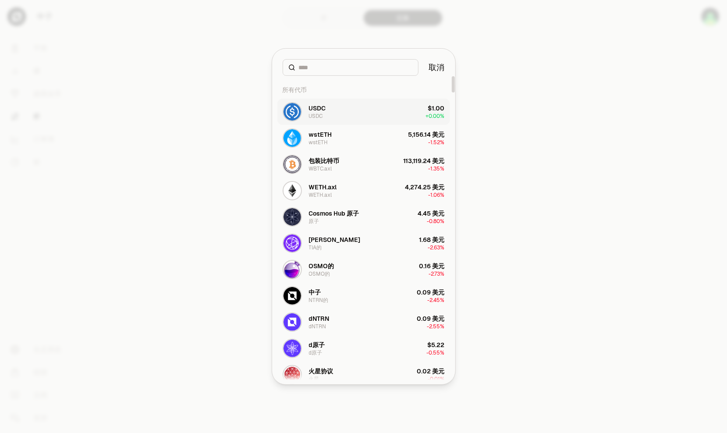
click at [373, 116] on button "USDC USDC $1.00 + 0.00%" at bounding box center [363, 112] width 173 height 26
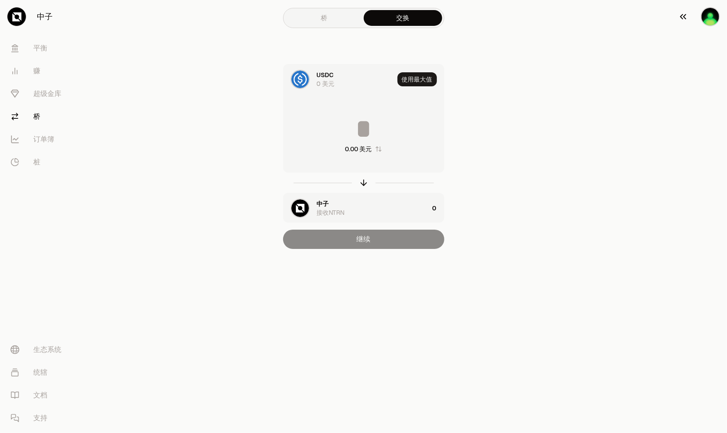
click at [555, 21] on button "button" at bounding box center [699, 16] width 56 height 33
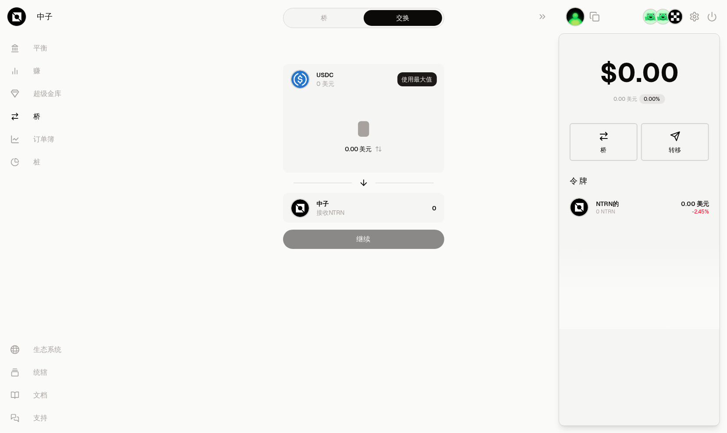
click at [555, 16] on img "button" at bounding box center [675, 17] width 16 height 16
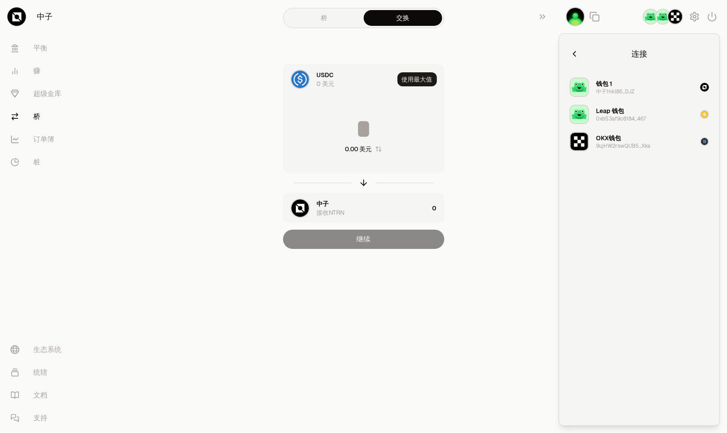
click at [555, 136] on div "OKX钱包 9ujHW2rswQUB5...Xka" at bounding box center [623, 142] width 54 height 16
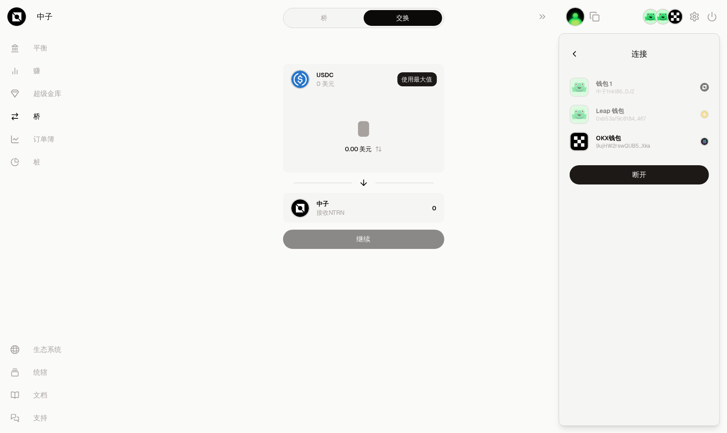
click at [555, 136] on div "OKX钱包 9ujHW2rswQUB5...Xka" at bounding box center [623, 142] width 54 height 16
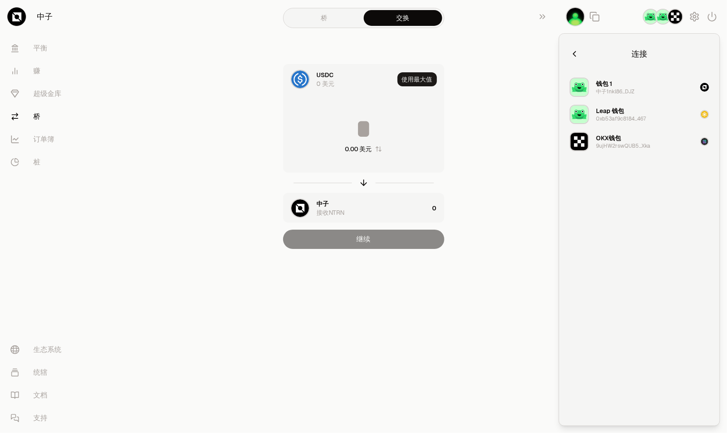
click at [555, 109] on button "Leap 钱包 0xb53af9c8184...467" at bounding box center [639, 114] width 150 height 26
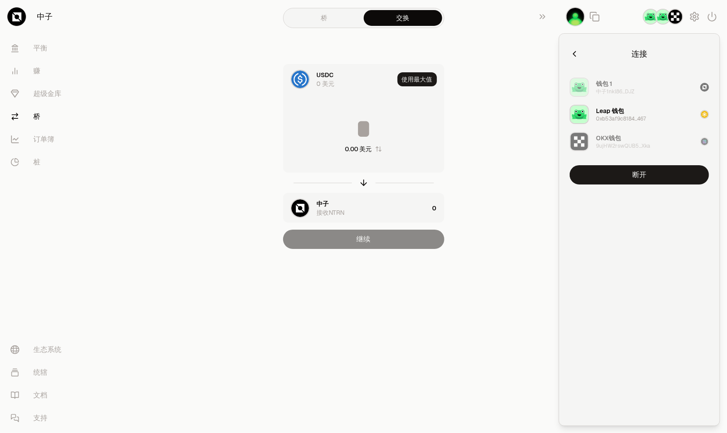
click at [555, 100] on div "钱包 1 中子1nkl86...DJZ Leap 钱包 0xb53af9c8184...467 OKX钱包 9ujHW2rswQUB5...Xka" at bounding box center [639, 114] width 150 height 81
click at [555, 85] on button "钱包 1 中子1nkl86...DJZ" at bounding box center [639, 87] width 150 height 26
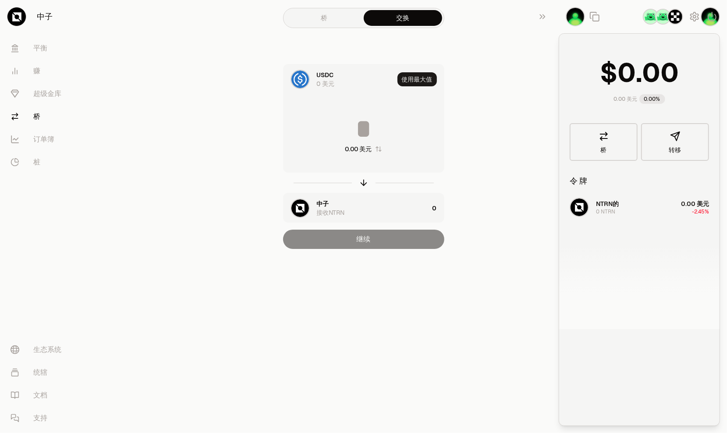
click at [503, 127] on div "USDC 0 美元 使用最大值 0.00 美元 中子 接收NTRN 0 继续" at bounding box center [363, 156] width 294 height 185
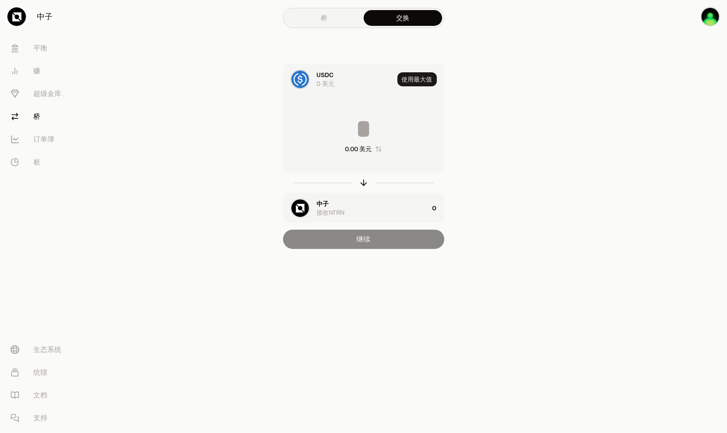
click at [419, 71] on div "使用最大值" at bounding box center [420, 79] width 46 height 30
click at [341, 26] on div "桥 交换" at bounding box center [363, 18] width 161 height 20
click at [410, 84] on button "使用最大值" at bounding box center [416, 79] width 39 height 14
type input "*"
click at [30, 115] on link "桥" at bounding box center [49, 116] width 91 height 23
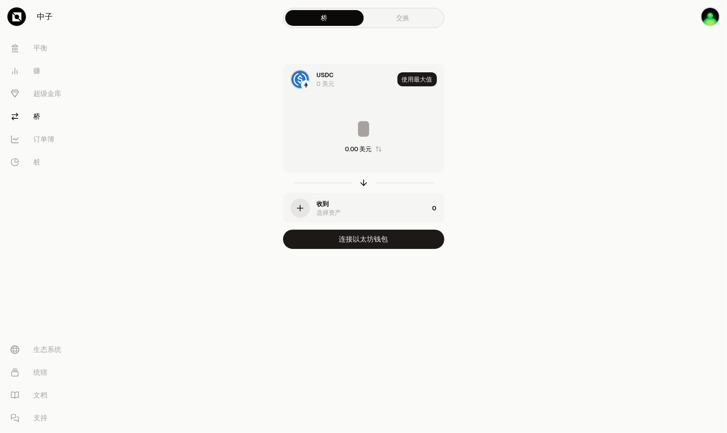
click at [393, 14] on link "交换" at bounding box center [403, 18] width 78 height 16
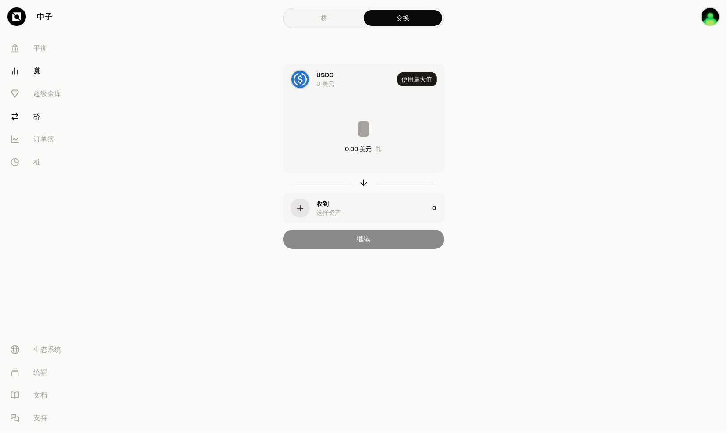
click at [42, 81] on link "赚" at bounding box center [49, 71] width 91 height 23
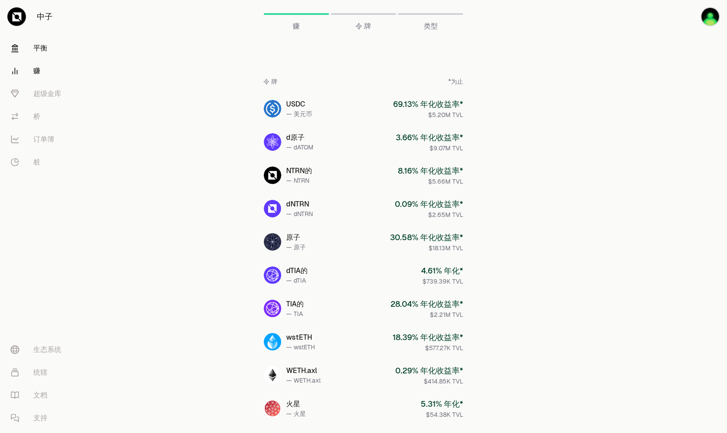
click at [45, 58] on link "平衡" at bounding box center [49, 48] width 91 height 23
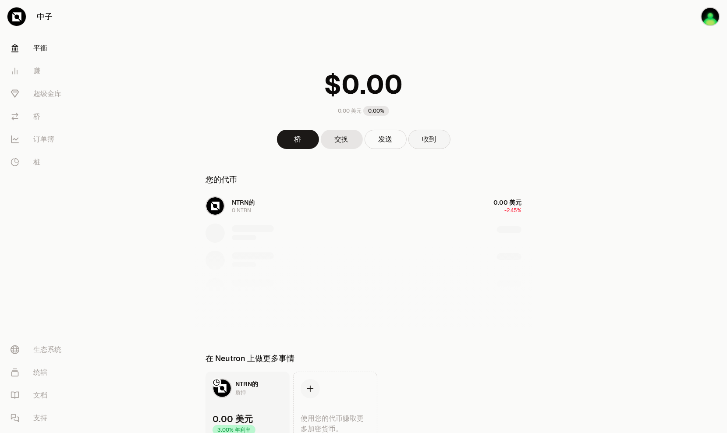
click at [431, 138] on button "收到" at bounding box center [429, 139] width 42 height 19
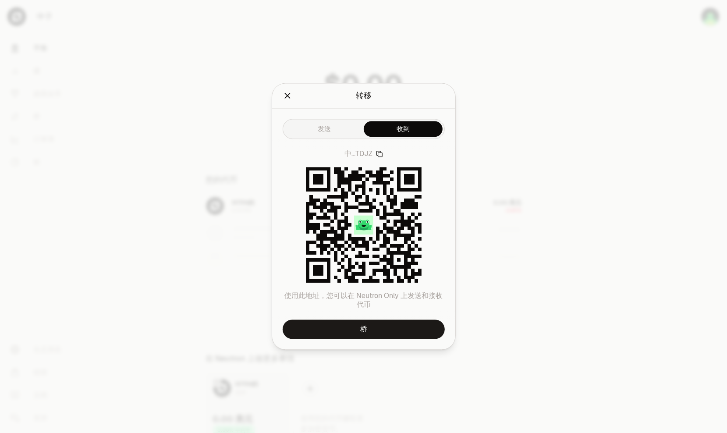
click at [285, 99] on icon "关闭" at bounding box center [288, 96] width 10 height 10
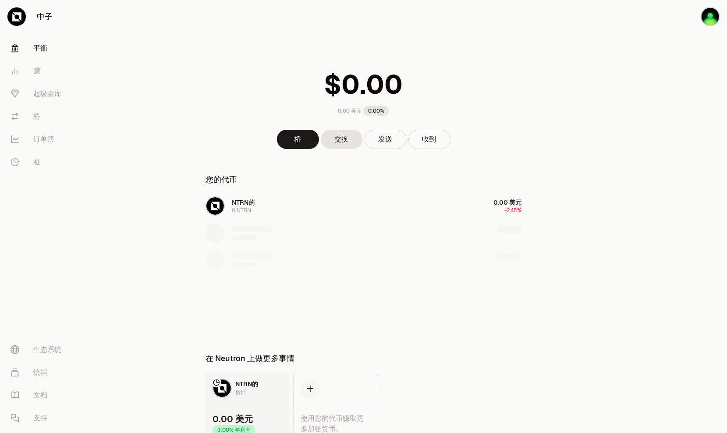
click at [251, 205] on div "NTRN的 0 NTRN 0.00 美元 -2.45%" at bounding box center [363, 260] width 337 height 135
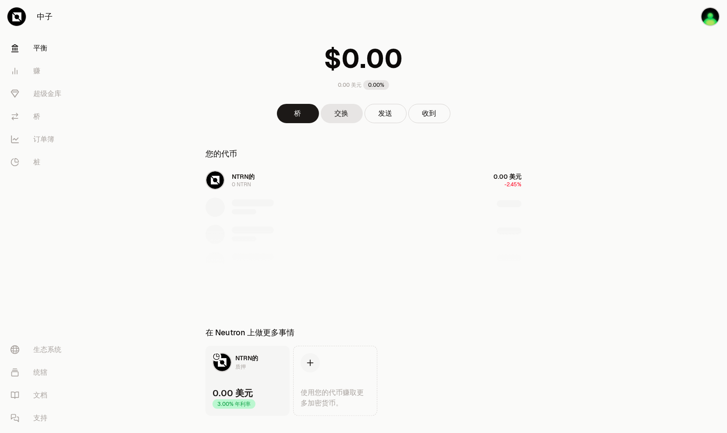
scroll to position [43, 0]
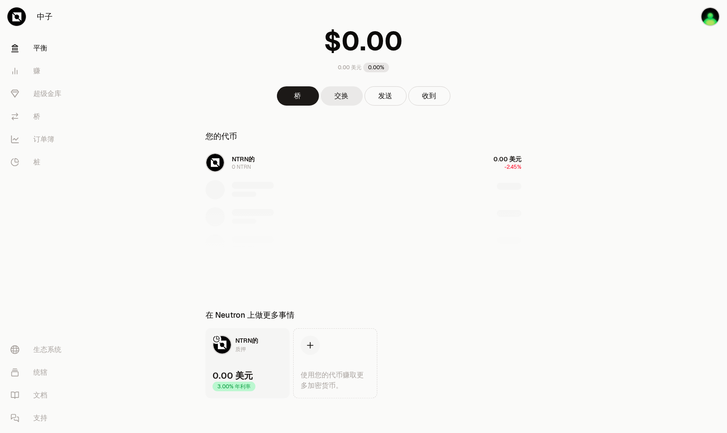
click at [336, 100] on link "交换" at bounding box center [342, 95] width 42 height 19
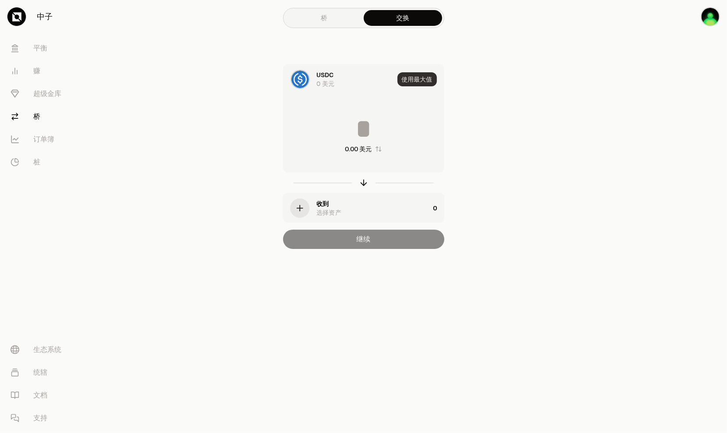
click at [413, 78] on button "使用最大值" at bounding box center [416, 79] width 39 height 14
type input "*"
click at [328, 15] on link "桥" at bounding box center [324, 18] width 78 height 16
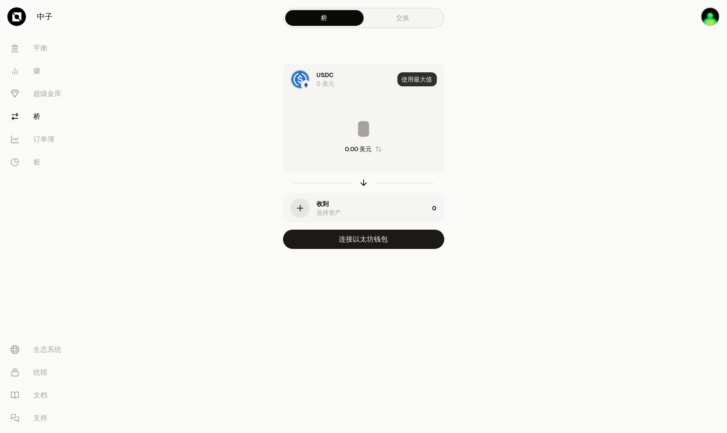
click at [411, 81] on button "使用最大值" at bounding box center [416, 79] width 39 height 14
type input "*"
